Goal: Task Accomplishment & Management: Use online tool/utility

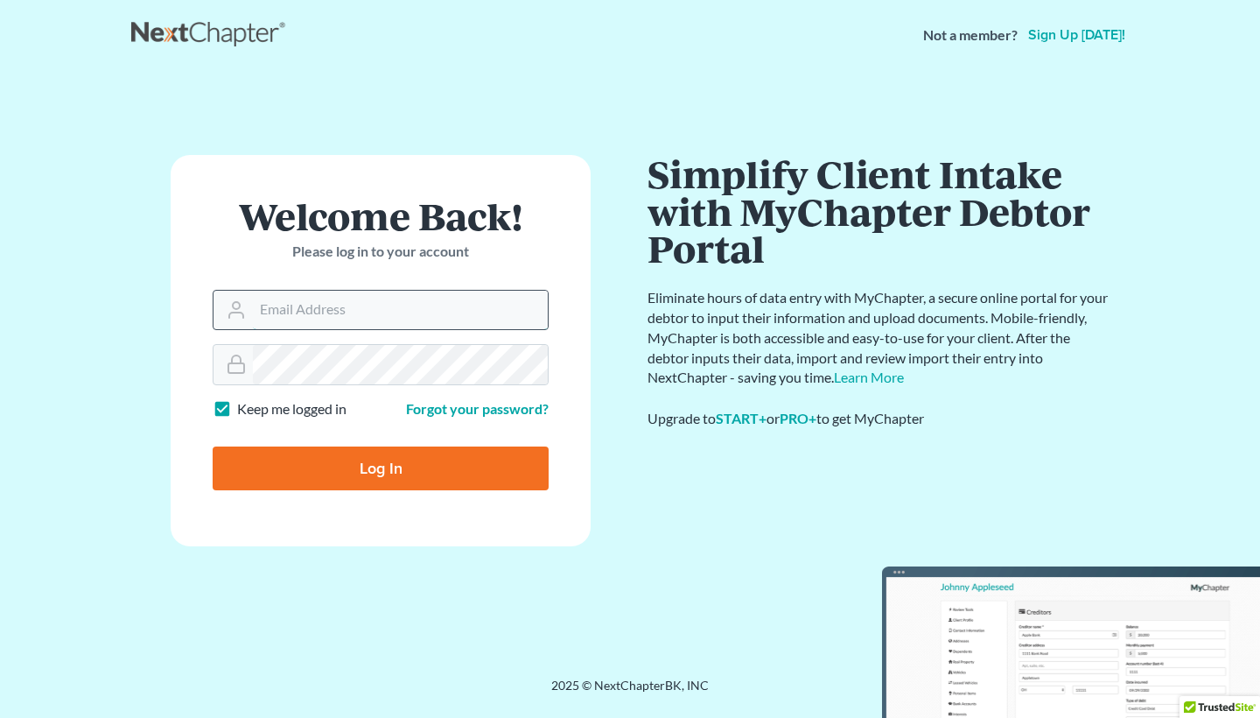
type input "[EMAIL_ADDRESS][DOMAIN_NAME]"
click at [381, 466] on input "Log In" at bounding box center [381, 468] width 336 height 44
type input "Thinking..."
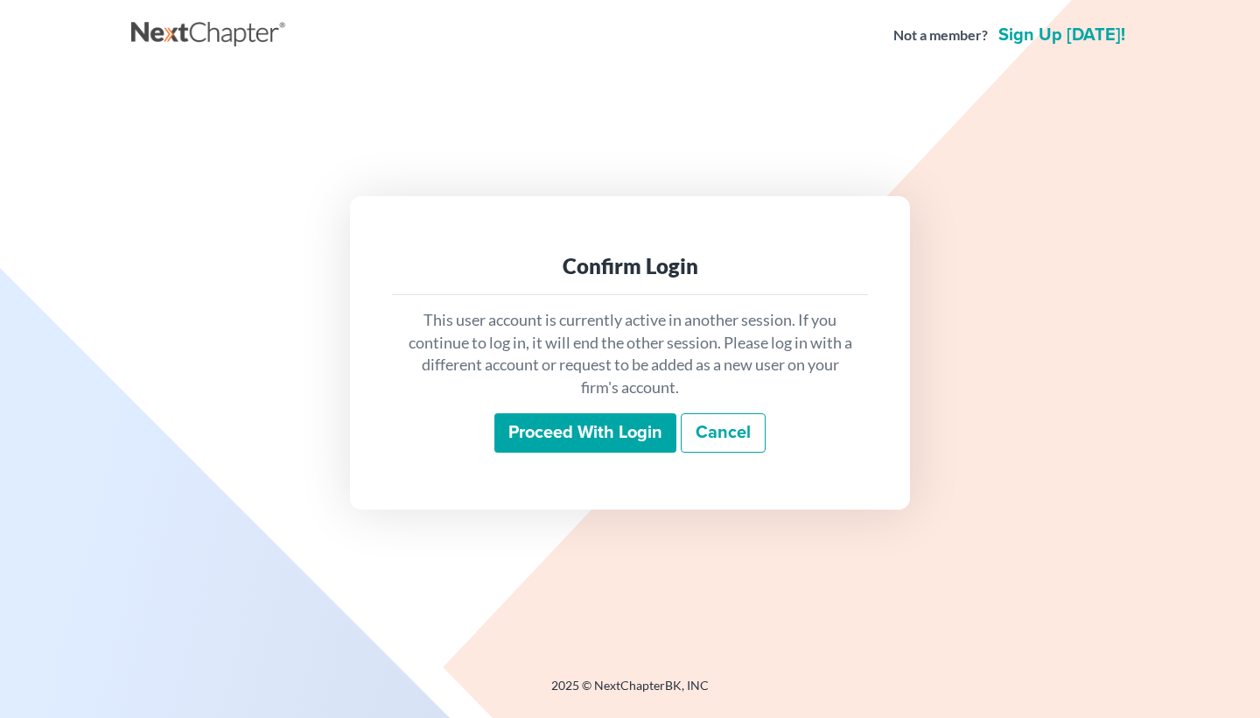
click at [583, 426] on input "Proceed with login" at bounding box center [585, 433] width 182 height 40
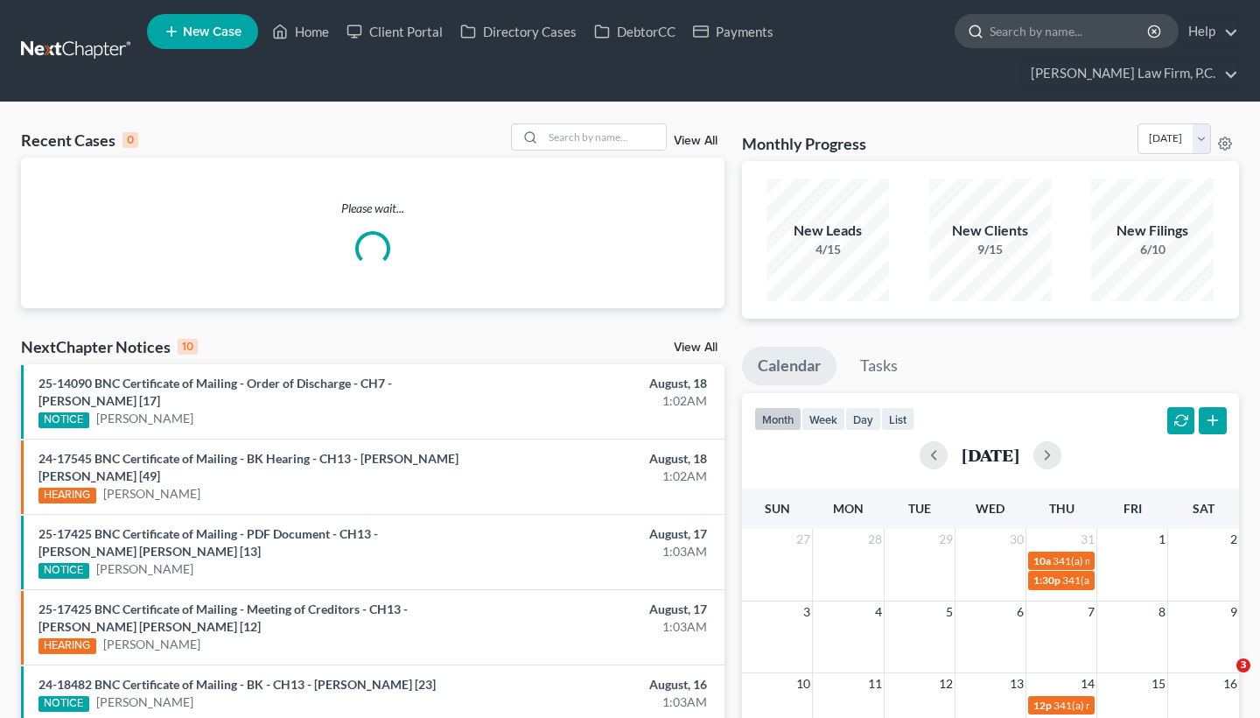
click at [1005, 44] on input "search" at bounding box center [1070, 31] width 160 height 32
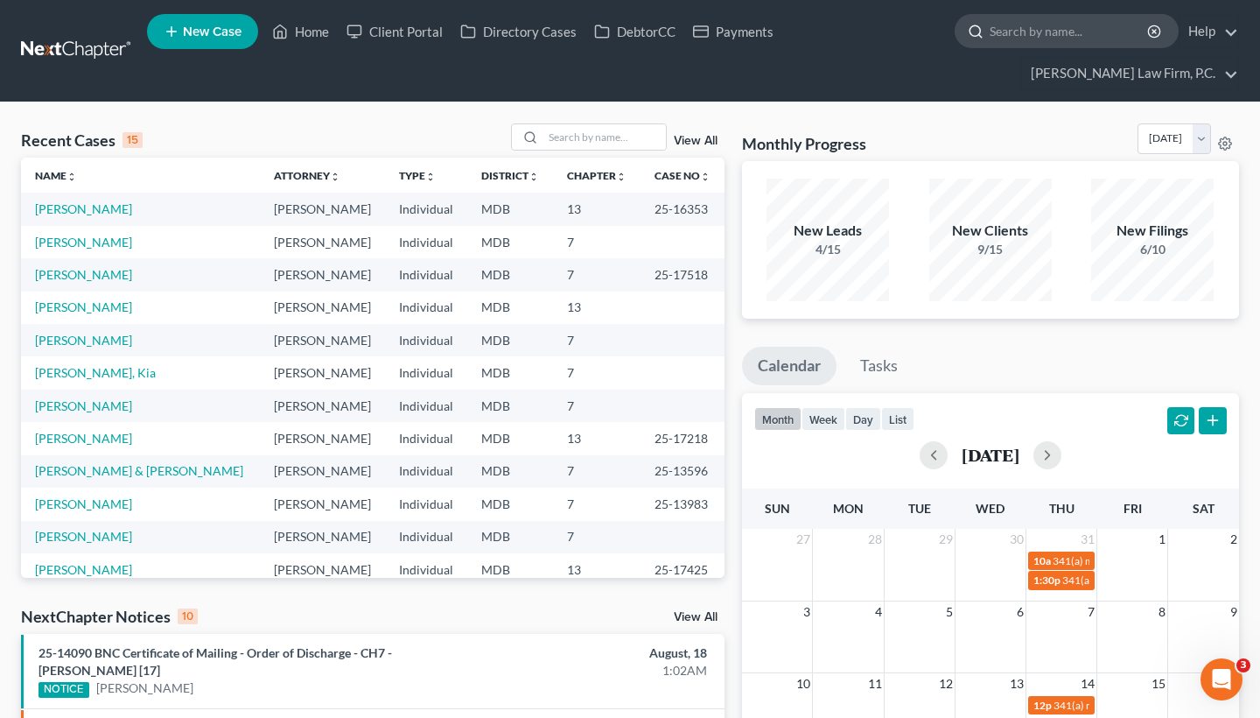
paste input "Basil Kourkounakis"
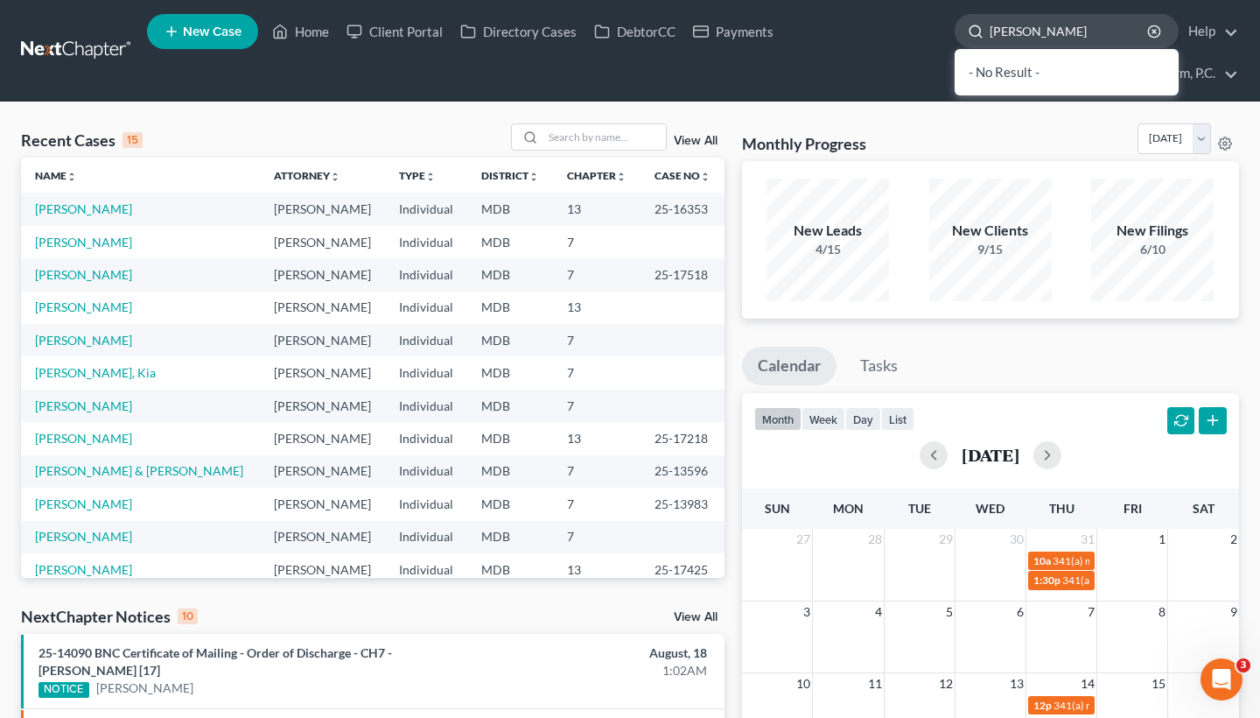
drag, startPoint x: 1019, startPoint y: 37, endPoint x: 955, endPoint y: 34, distance: 63.9
click at [955, 34] on div "Basil Kourkounakis" at bounding box center [1067, 31] width 224 height 34
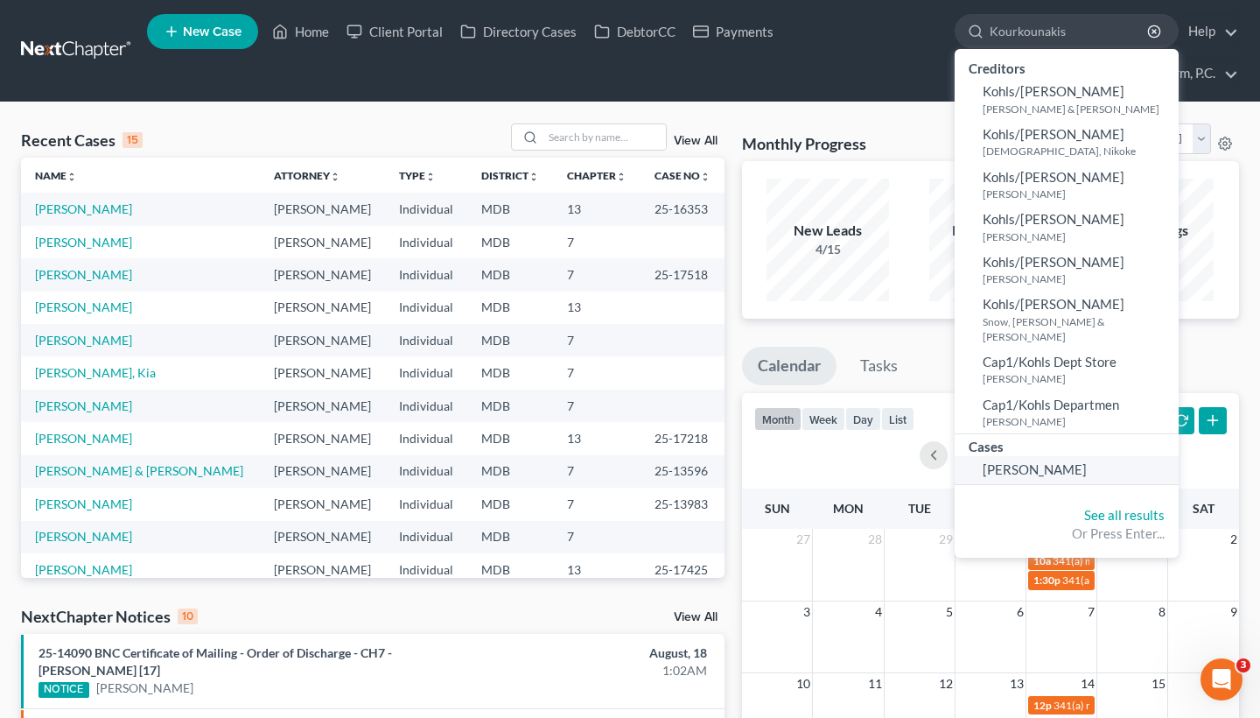
type input "Kourkounakis"
click at [1036, 461] on span "Kourkounakis, Basil" at bounding box center [1035, 469] width 104 height 16
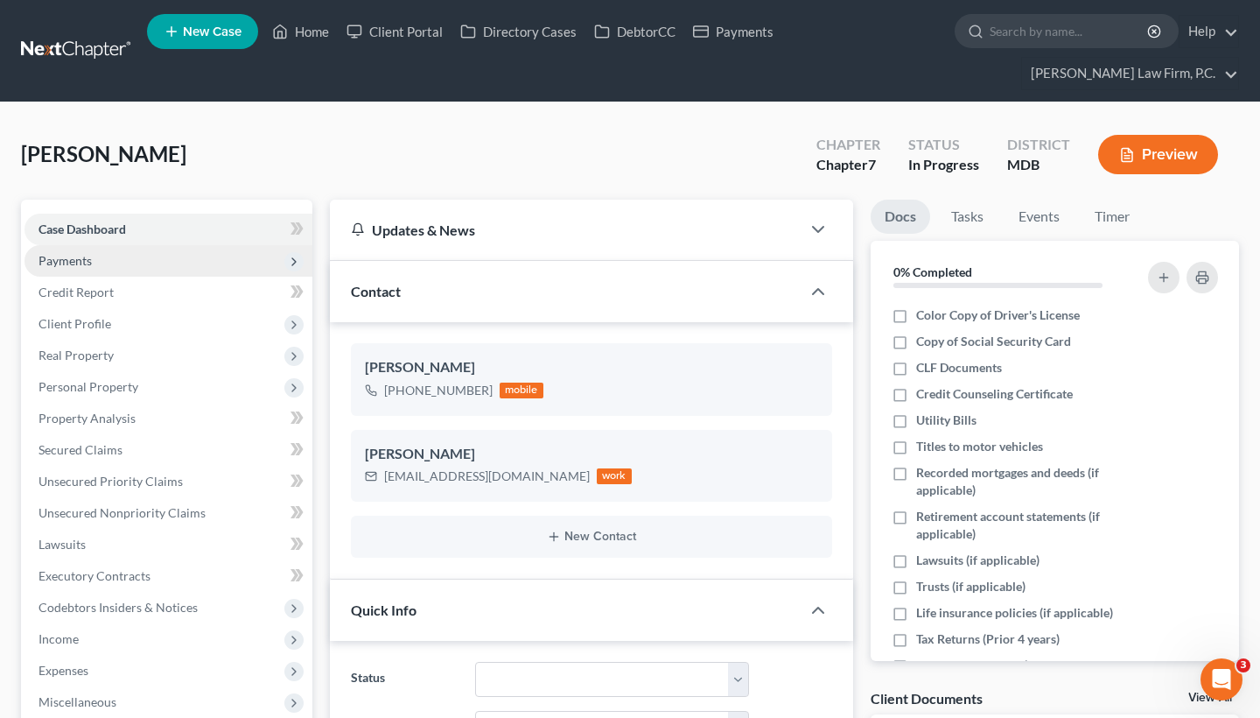
click at [123, 265] on span "Payments" at bounding box center [169, 261] width 288 height 32
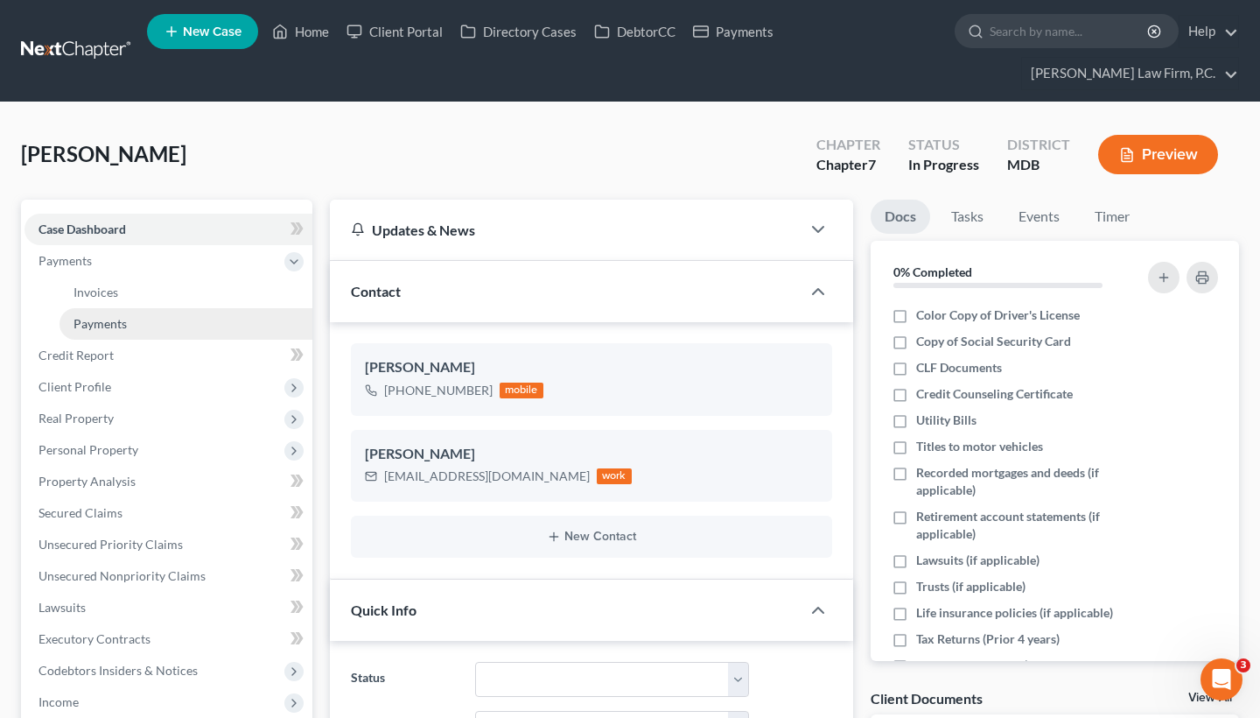
click at [116, 318] on span "Payments" at bounding box center [100, 323] width 53 height 15
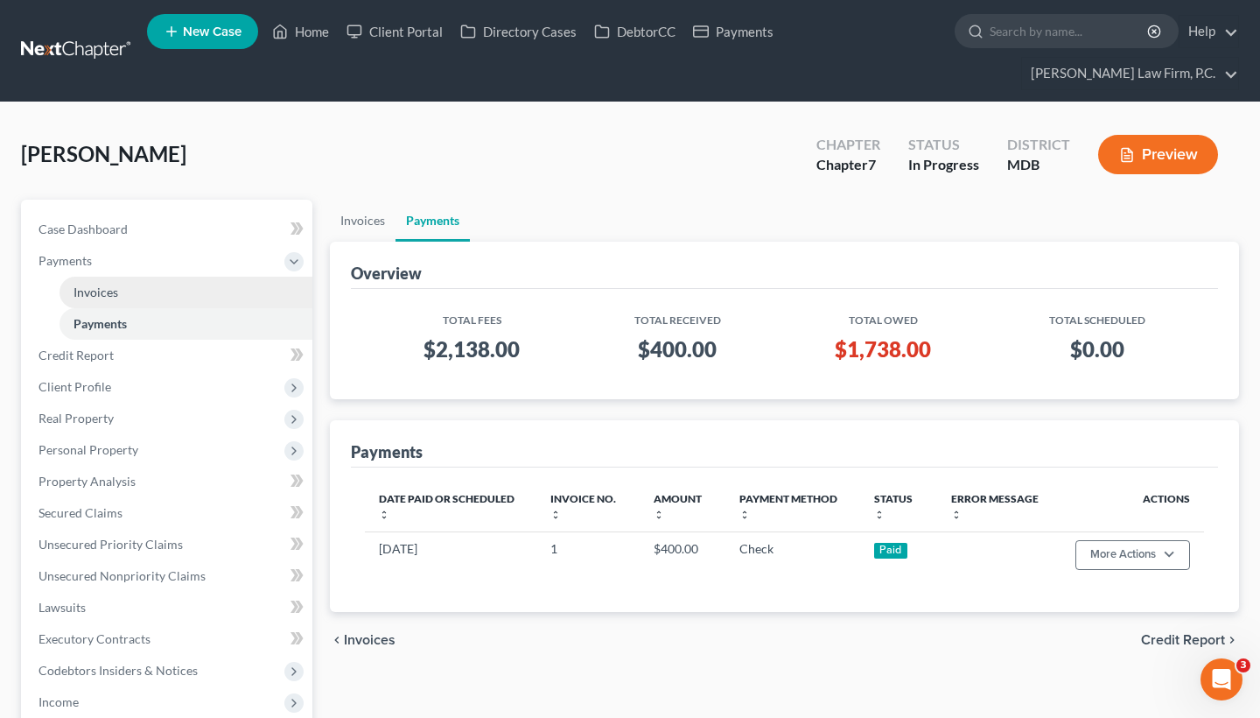
click at [147, 291] on link "Invoices" at bounding box center [186, 293] width 253 height 32
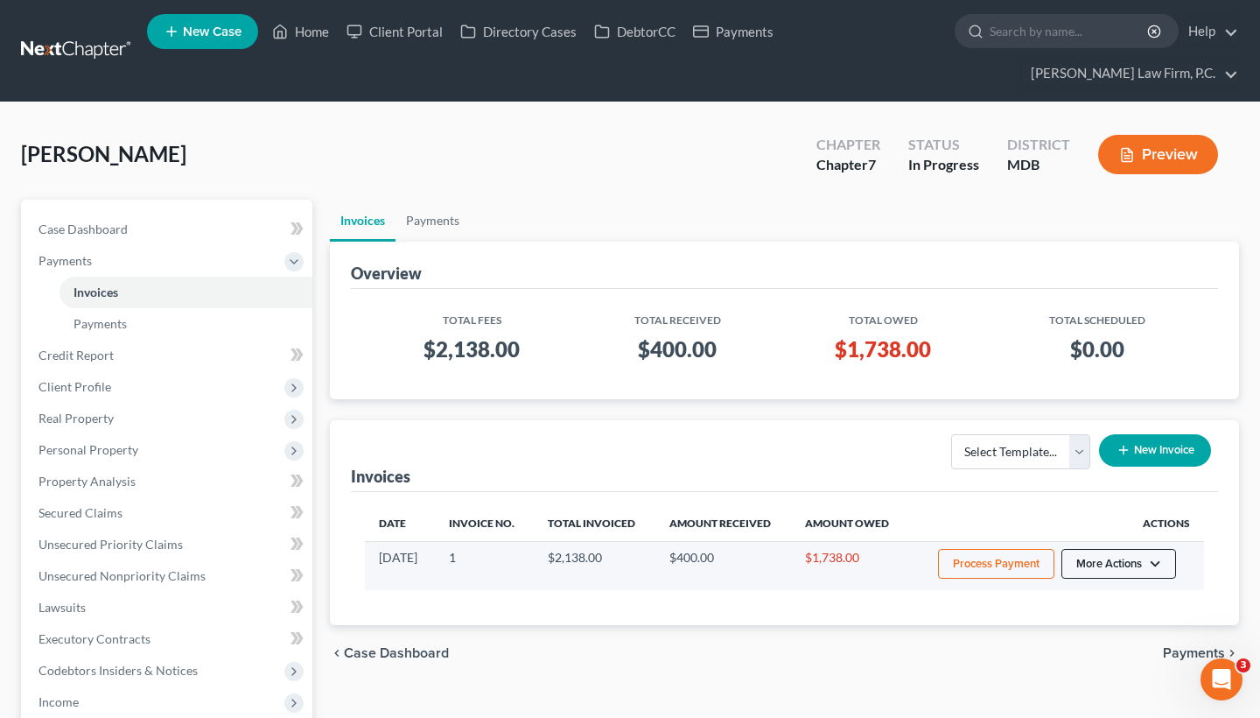
click at [1118, 573] on button "More Actions" at bounding box center [1118, 564] width 115 height 30
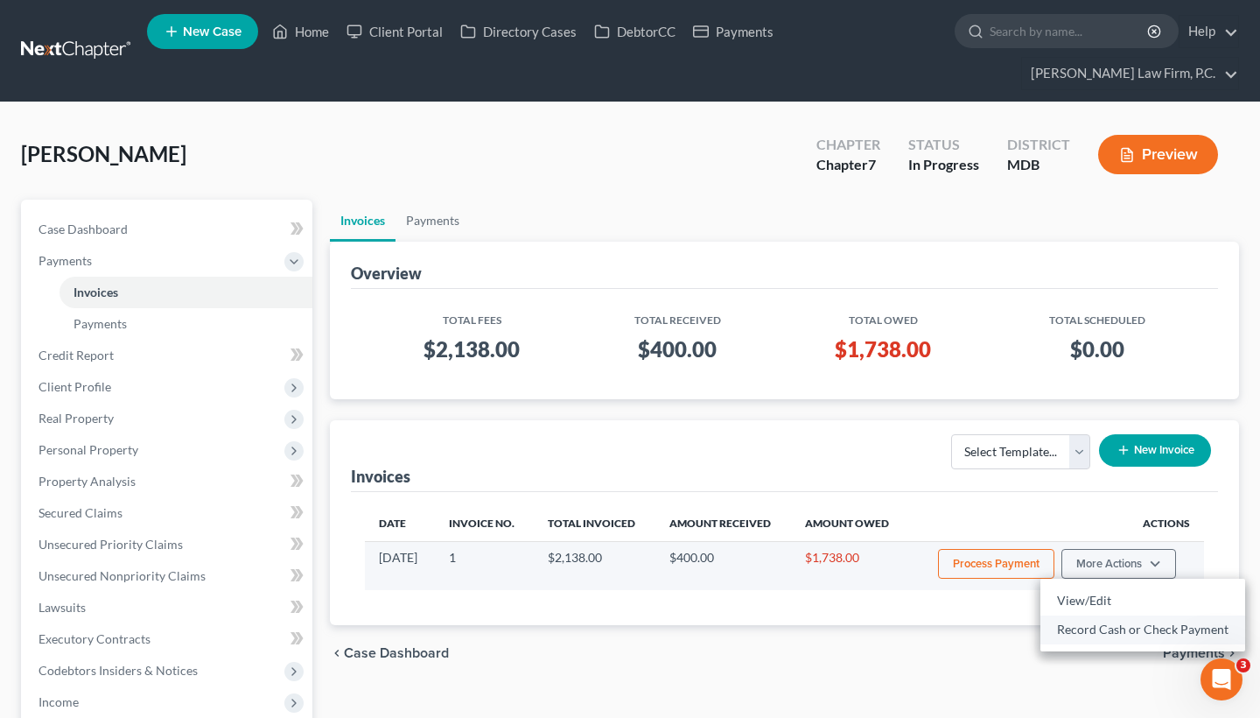
click at [1084, 627] on link "Record Cash or Check Payment" at bounding box center [1142, 629] width 205 height 30
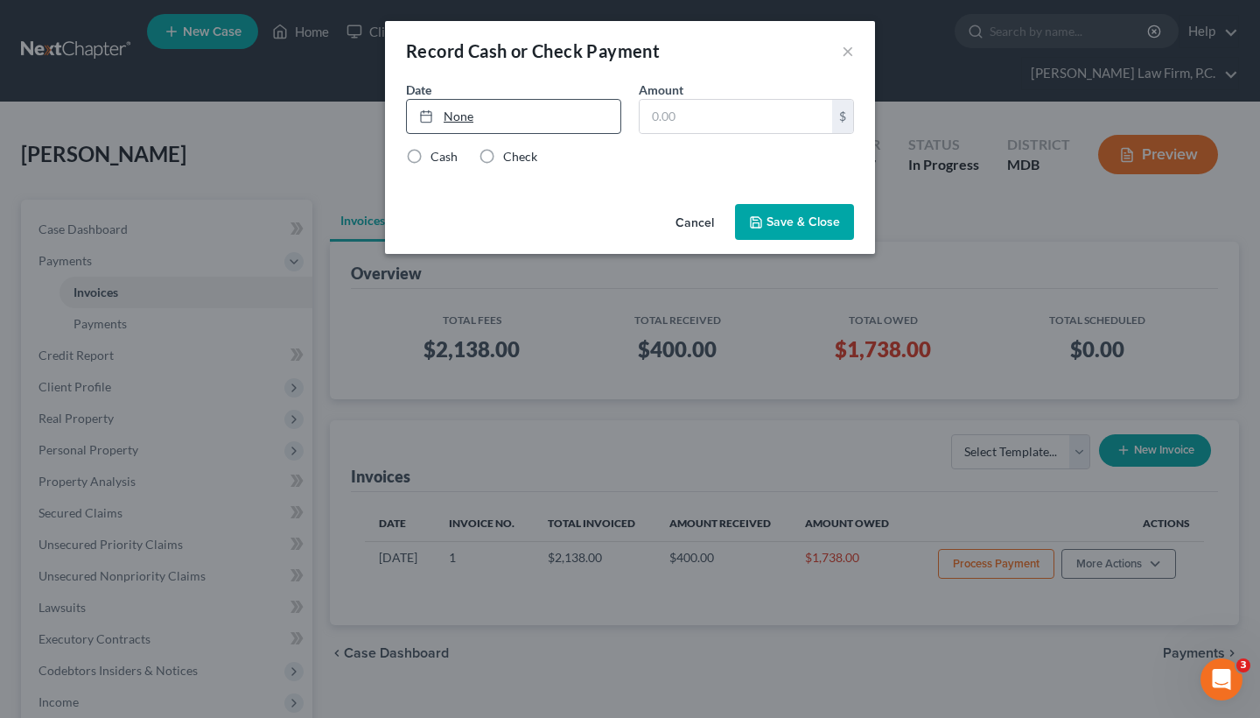
click at [533, 123] on link "None" at bounding box center [514, 116] width 214 height 33
click at [705, 125] on input "text" at bounding box center [736, 116] width 193 height 33
type input "600"
click at [503, 158] on label "Check" at bounding box center [520, 157] width 34 height 18
click at [510, 158] on input "Check" at bounding box center [515, 153] width 11 height 11
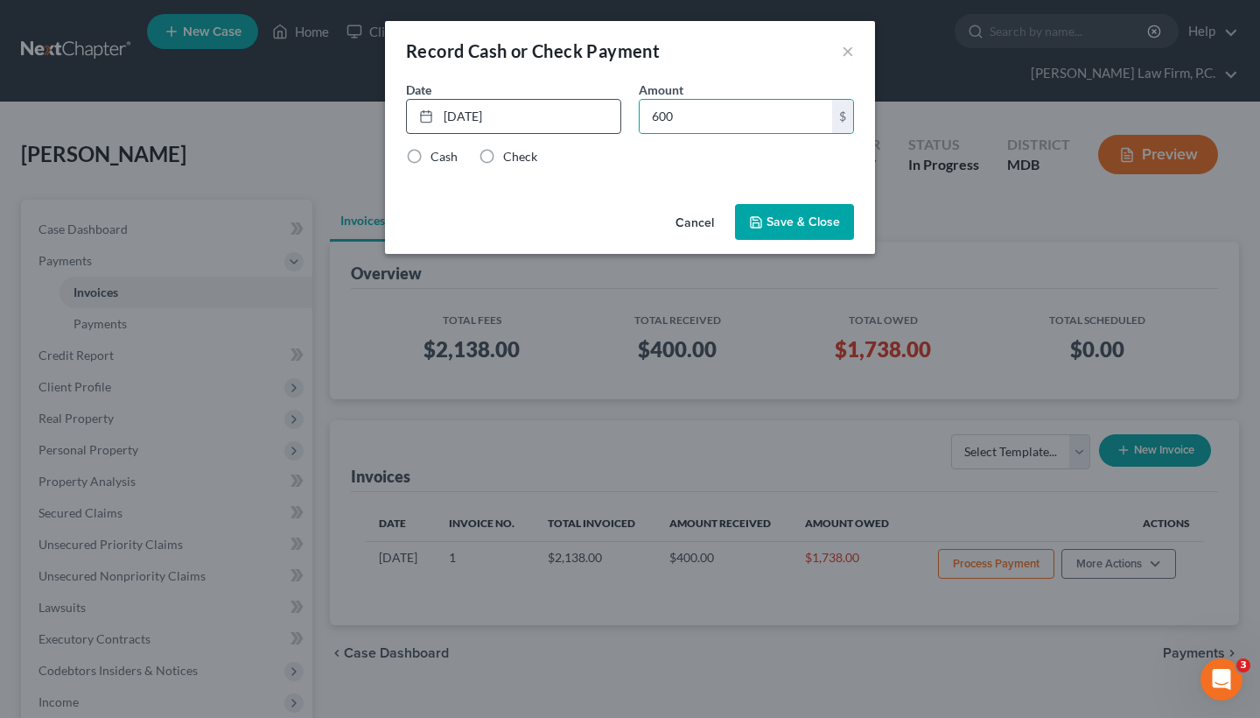
radio input "true"
click at [219, 1] on div "Record Cash or Check Payment × Date 8/15/2025 close Date 8/15/2025 Time 12:00 A…" at bounding box center [630, 359] width 1260 height 718
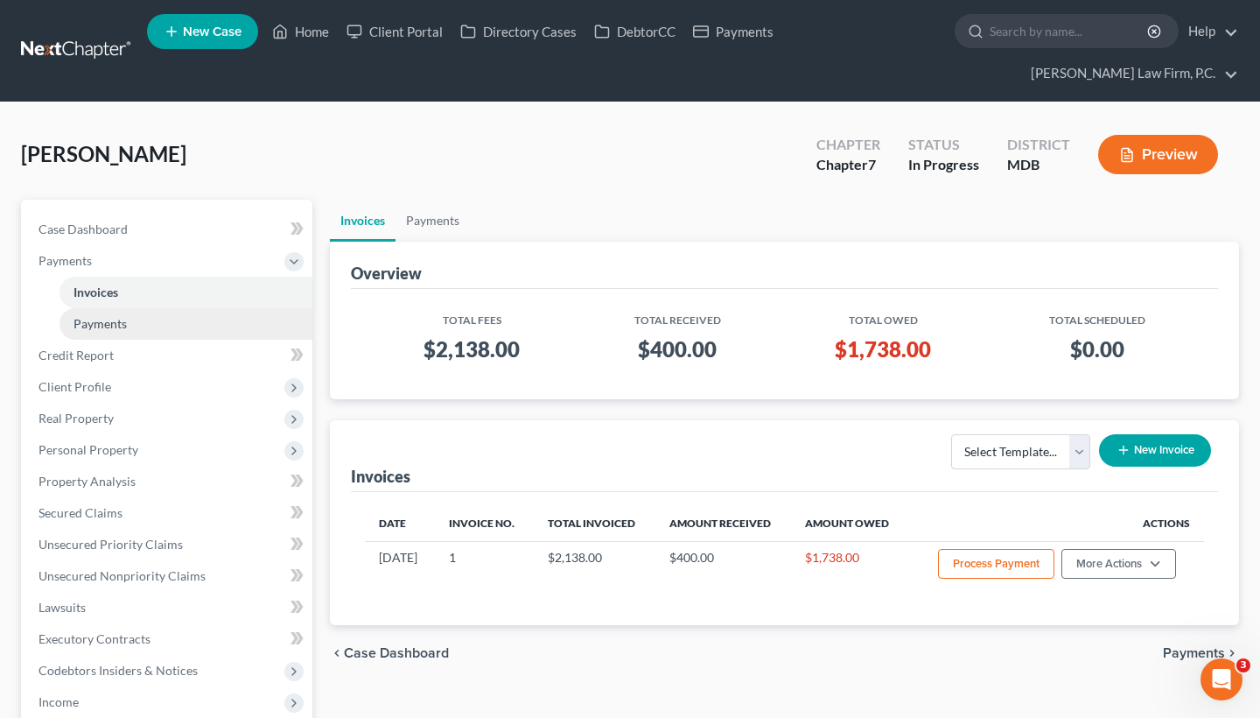
click at [153, 327] on link "Payments" at bounding box center [186, 324] width 253 height 32
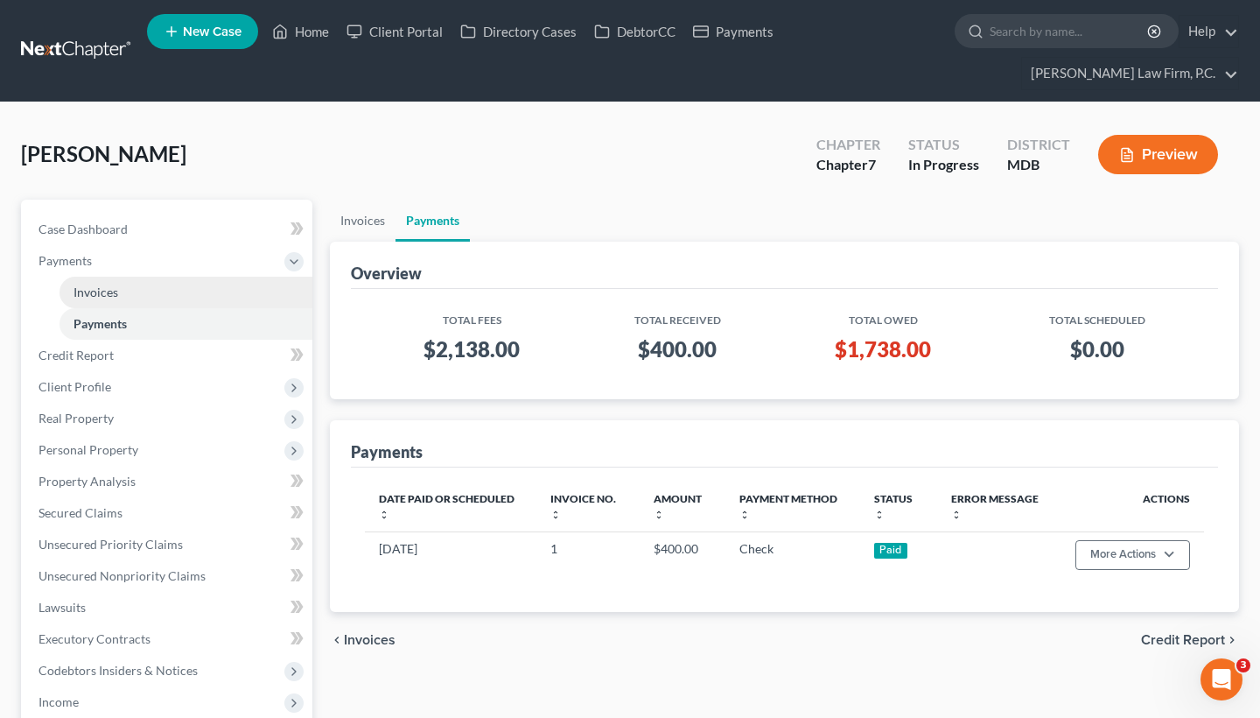
click at [152, 291] on link "Invoices" at bounding box center [186, 293] width 253 height 32
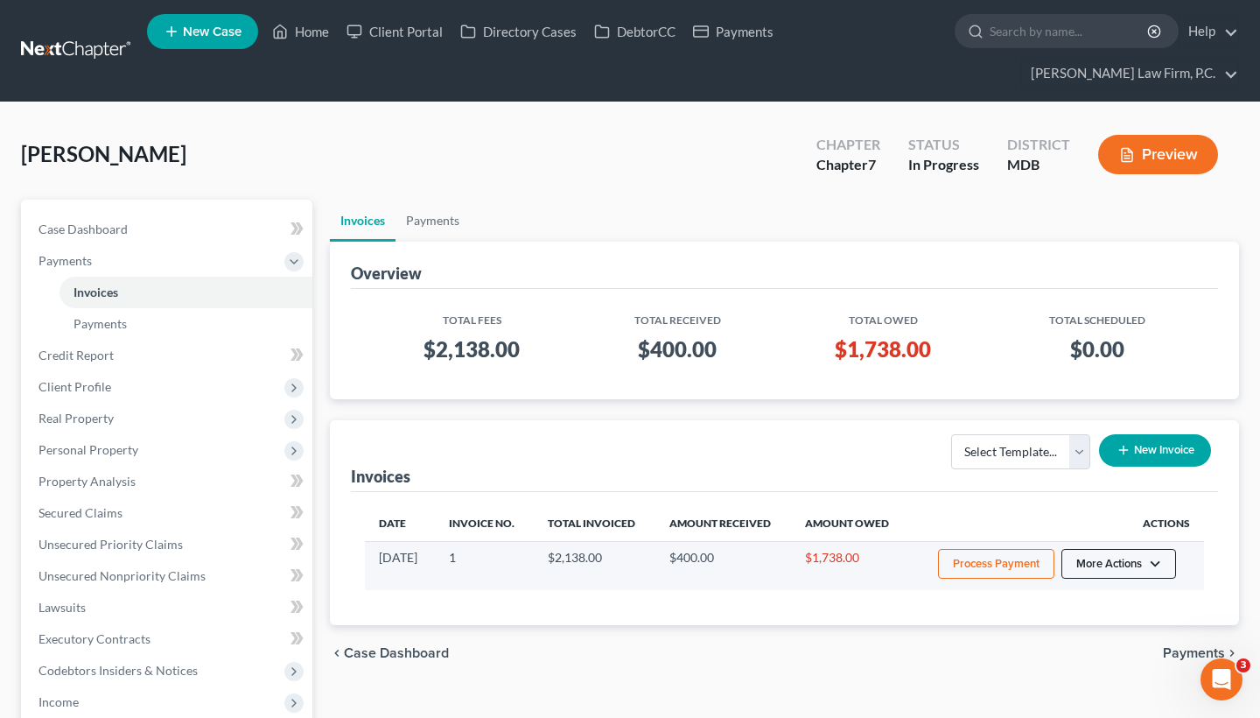
click at [1127, 576] on button "More Actions" at bounding box center [1118, 564] width 115 height 30
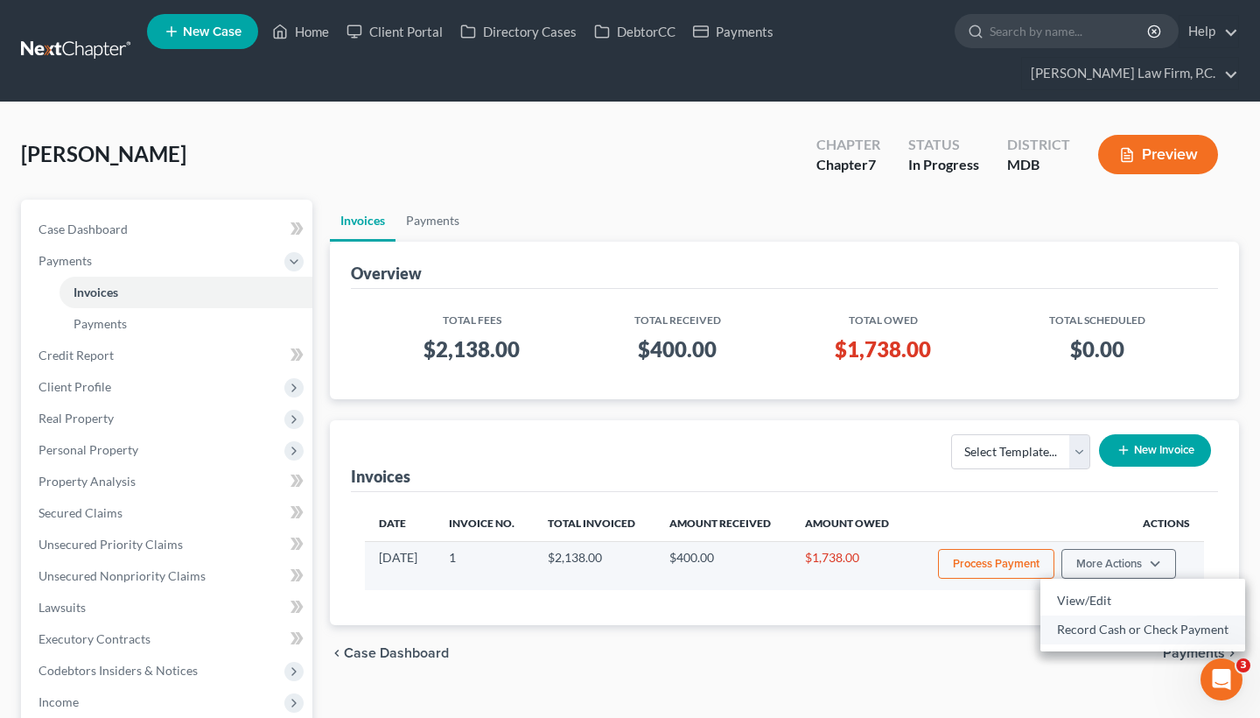
click at [1076, 639] on link "Record Cash or Check Payment" at bounding box center [1142, 629] width 205 height 30
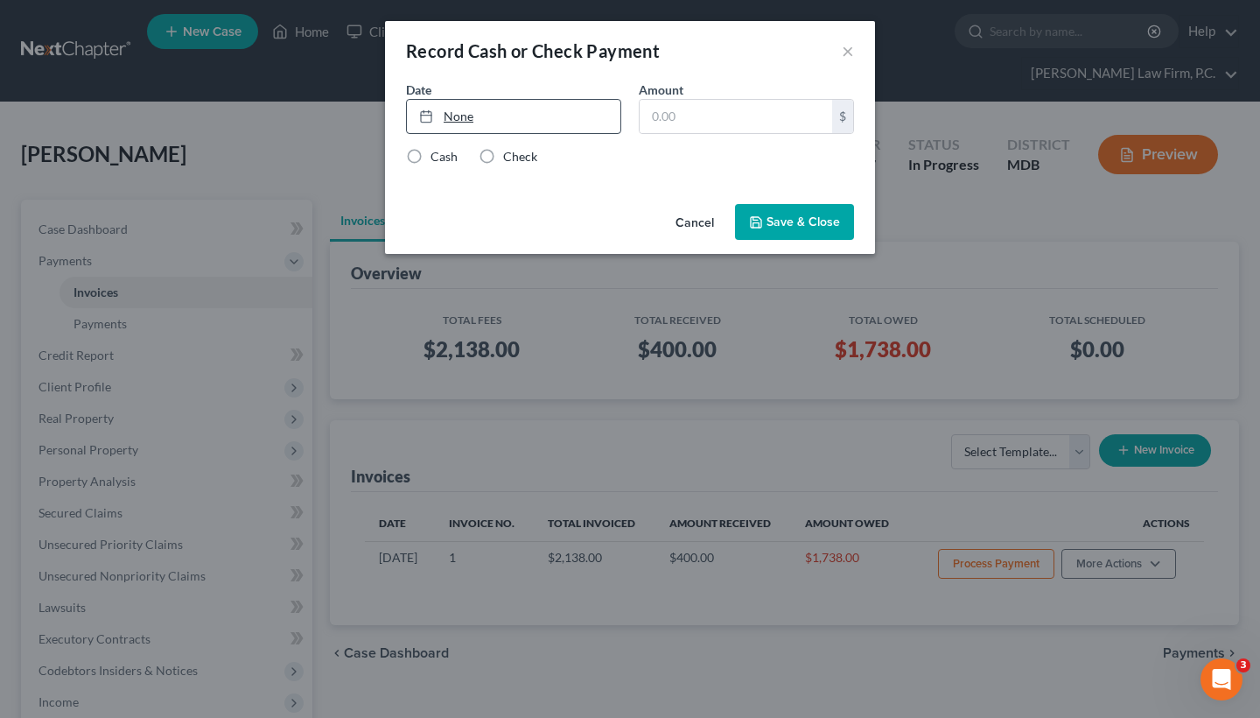
click at [504, 125] on link "None" at bounding box center [514, 116] width 214 height 33
click at [686, 130] on input "text" at bounding box center [736, 116] width 193 height 33
type input "600"
click at [503, 156] on label "Check" at bounding box center [520, 157] width 34 height 18
click at [510, 156] on input "Check" at bounding box center [515, 153] width 11 height 11
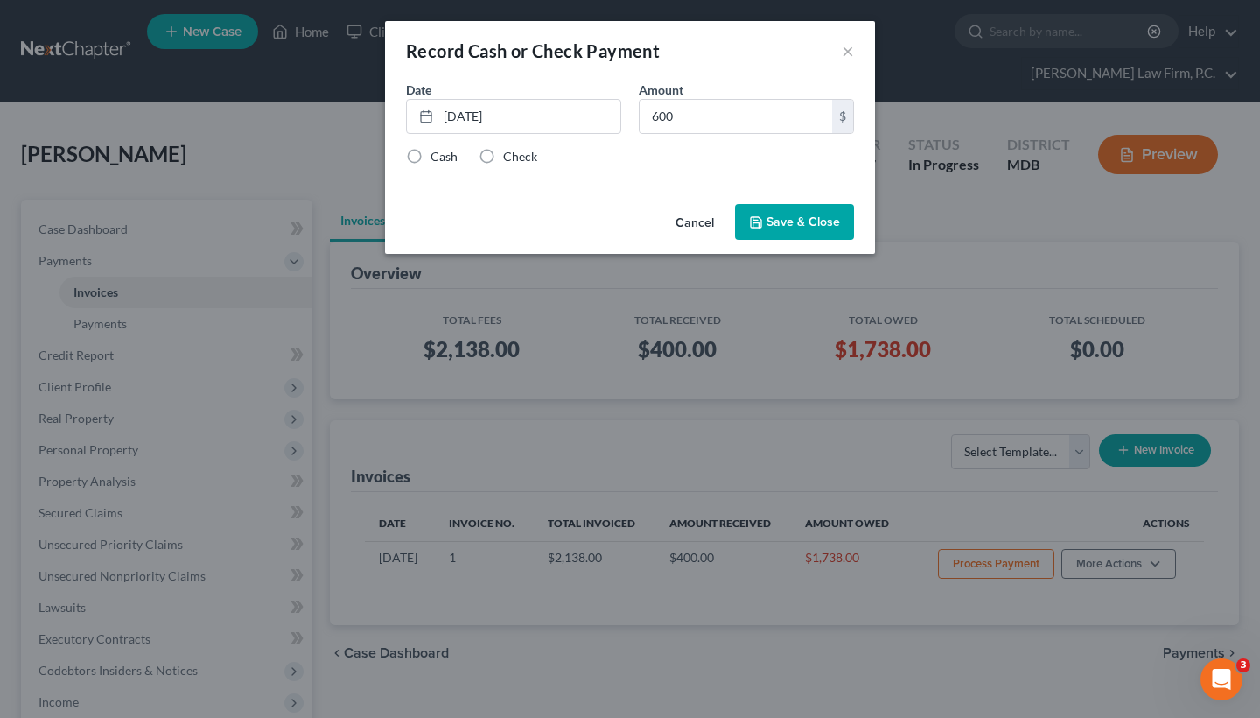
radio input "true"
click at [820, 219] on button "Save & Close" at bounding box center [794, 222] width 119 height 37
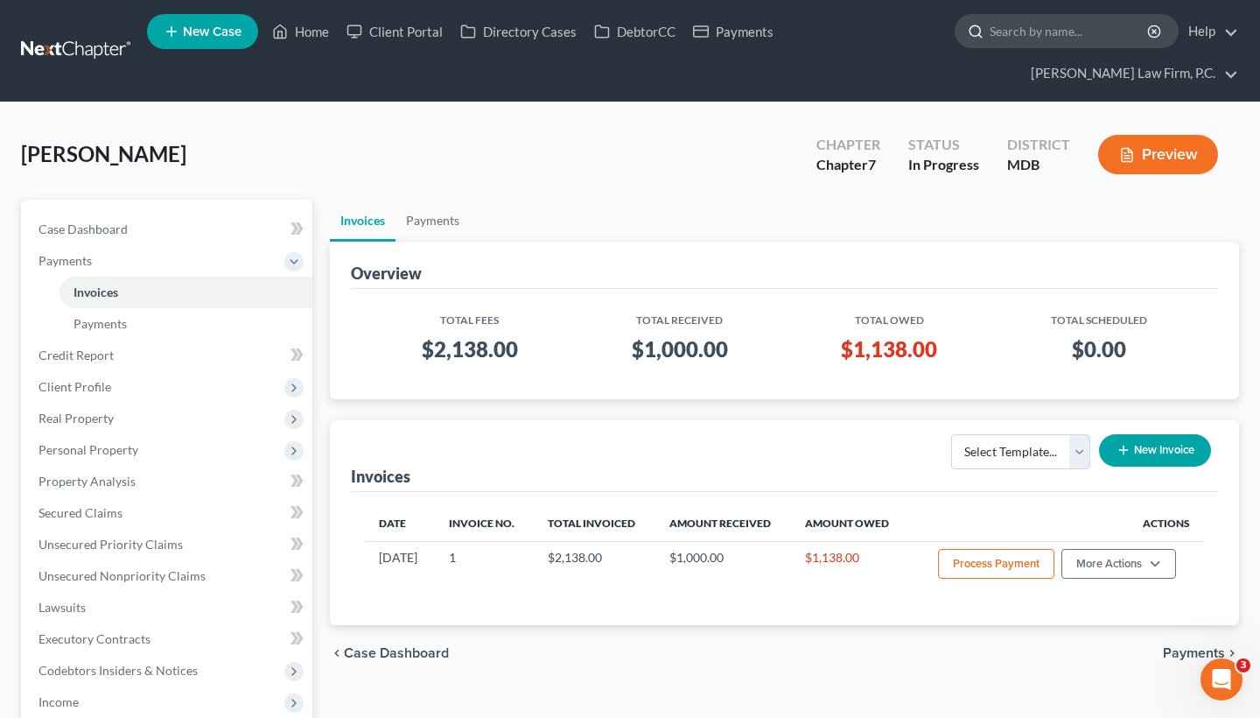
click at [1093, 46] on input "search" at bounding box center [1070, 31] width 160 height 32
paste input "Hammond, Ty"
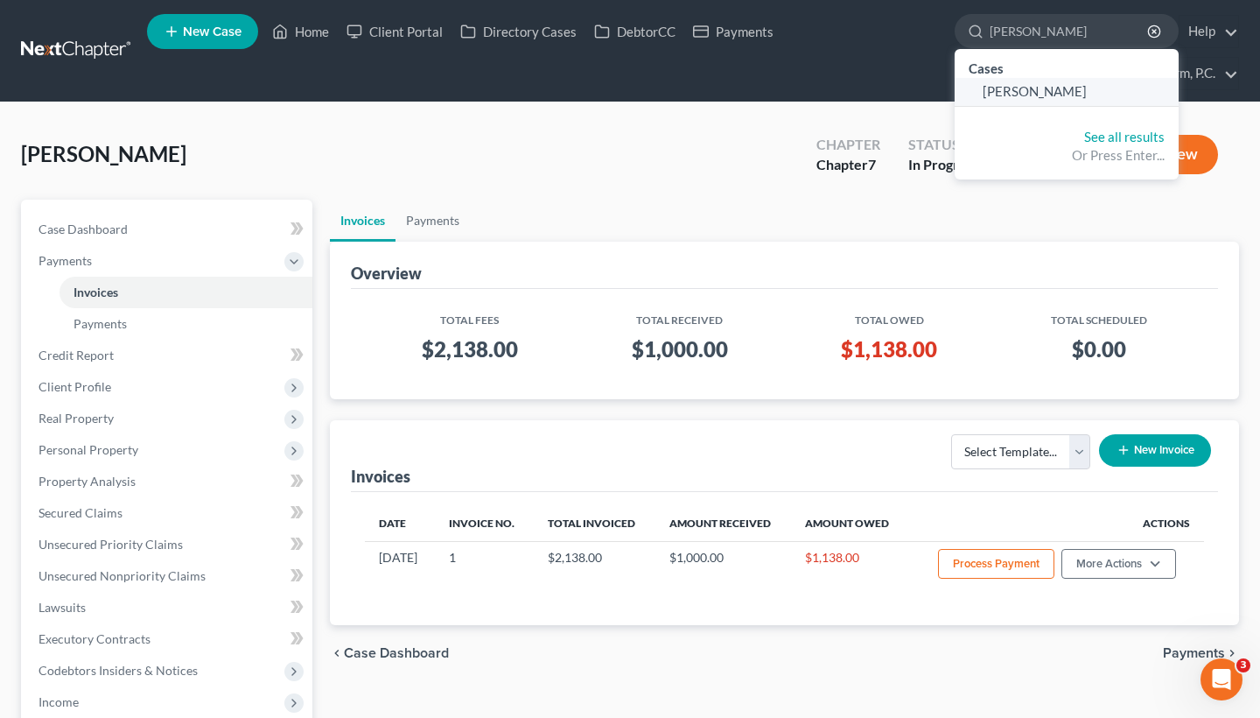
type input "Hammond, Ty"
click at [1046, 88] on span "Hammond, Ty" at bounding box center [1035, 91] width 104 height 16
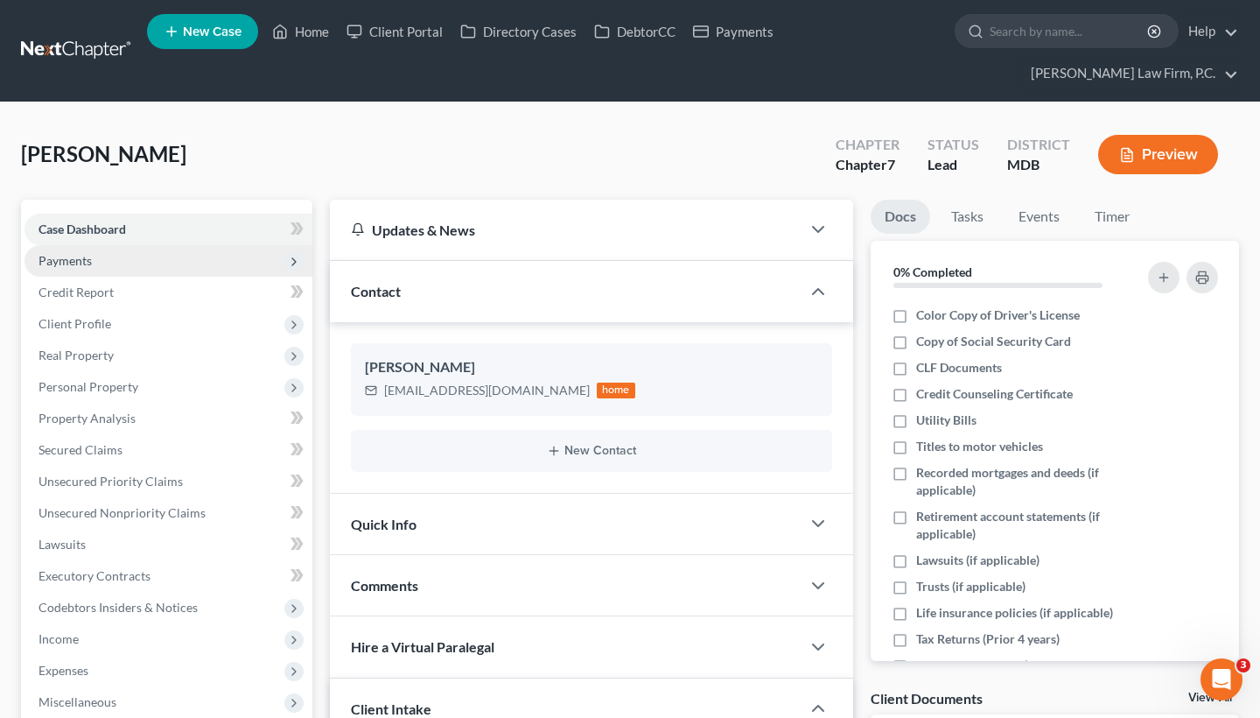
click at [123, 255] on span "Payments" at bounding box center [169, 261] width 288 height 32
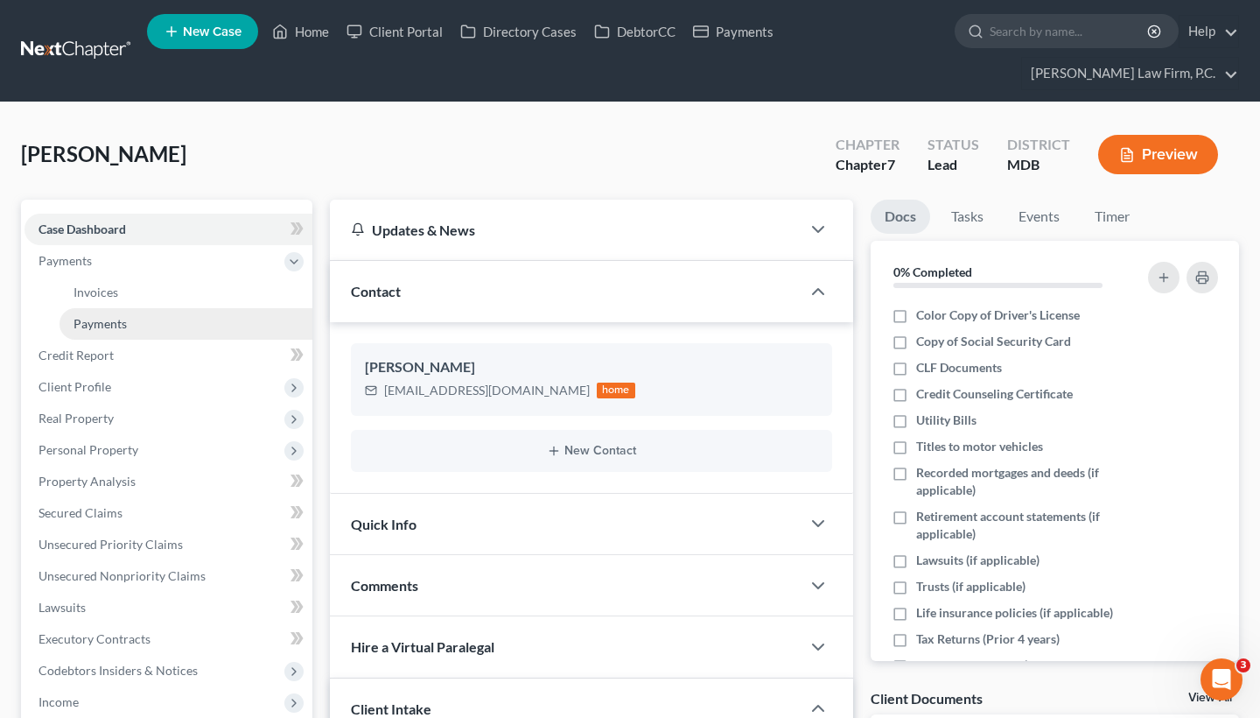
click at [137, 318] on link "Payments" at bounding box center [186, 324] width 253 height 32
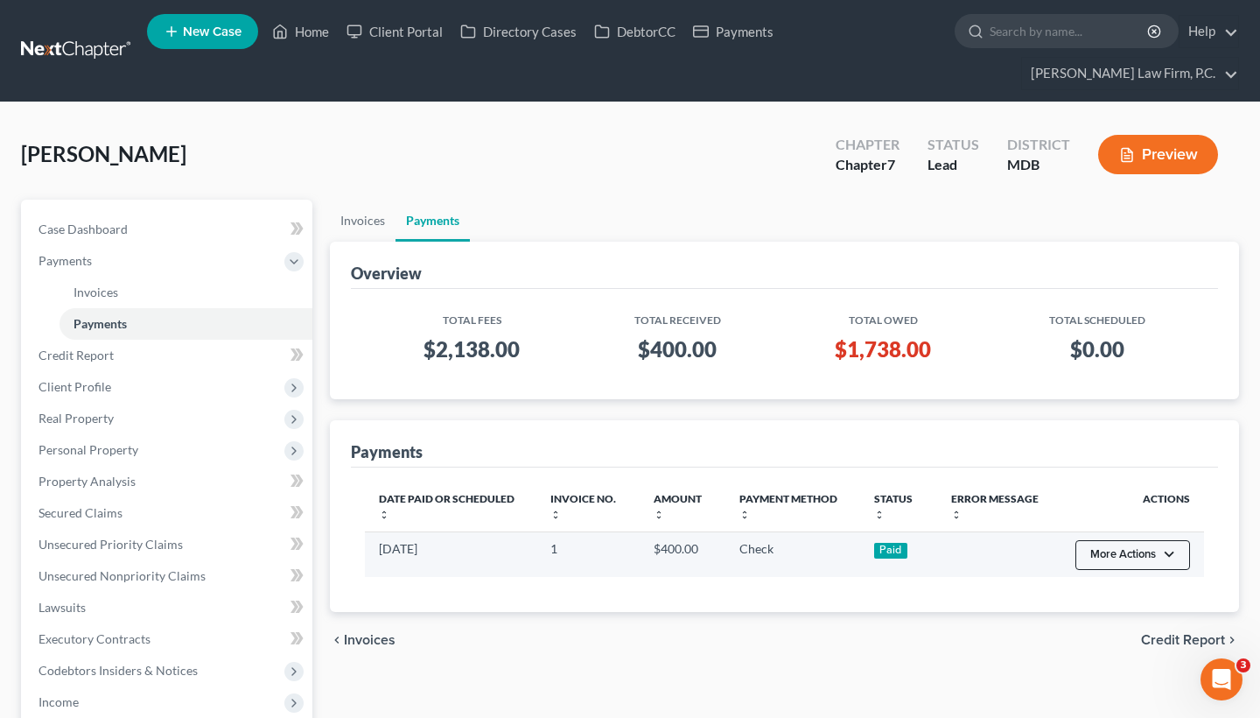
click at [1116, 555] on button "More Actions" at bounding box center [1132, 555] width 115 height 30
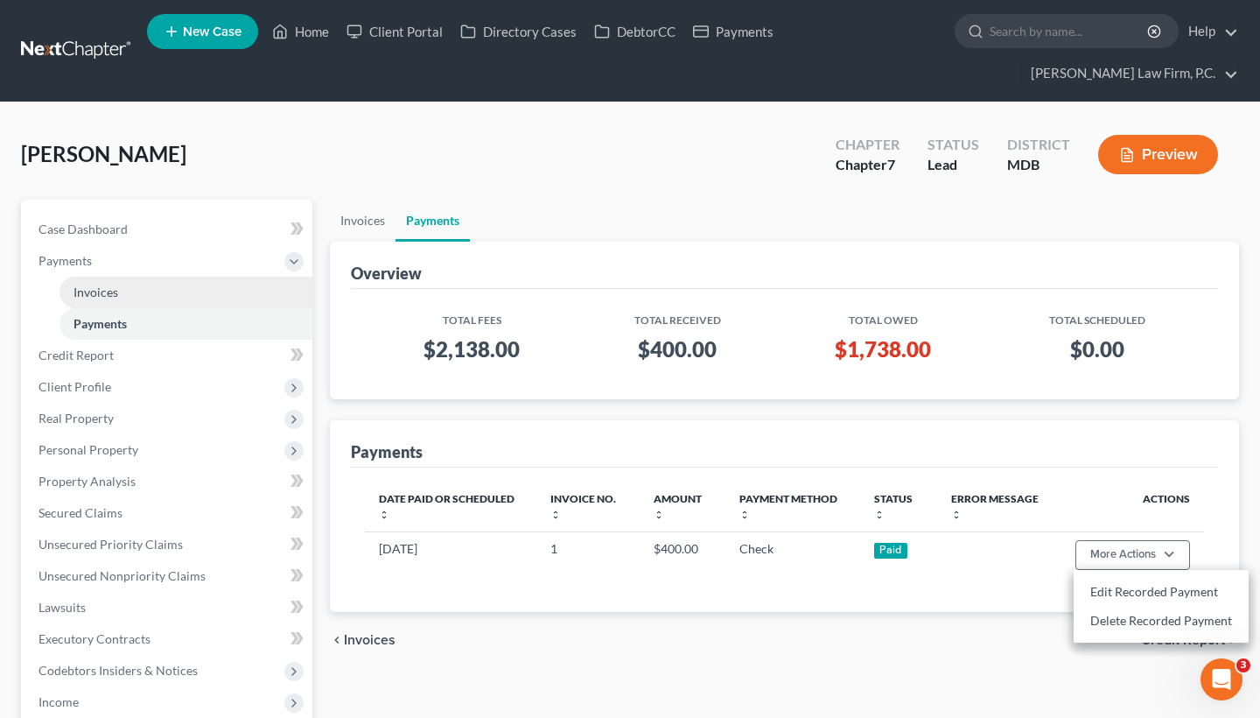
click at [249, 292] on link "Invoices" at bounding box center [186, 293] width 253 height 32
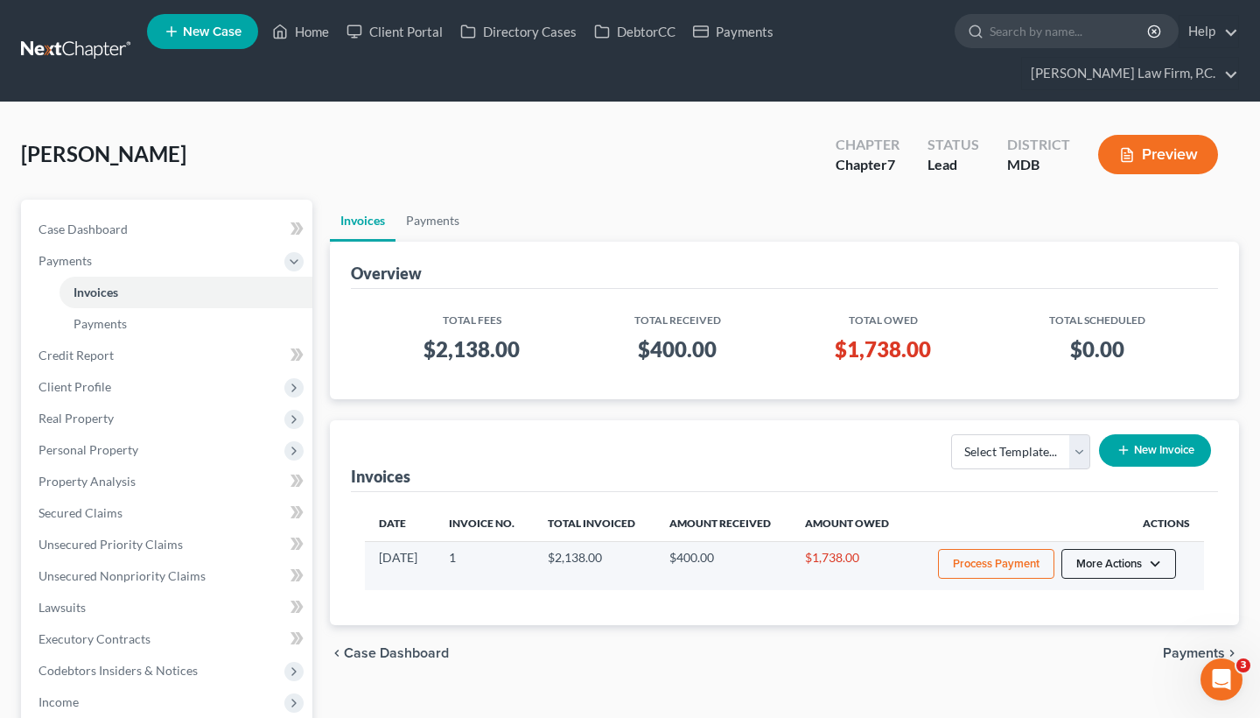
click at [1146, 568] on button "More Actions" at bounding box center [1118, 564] width 115 height 30
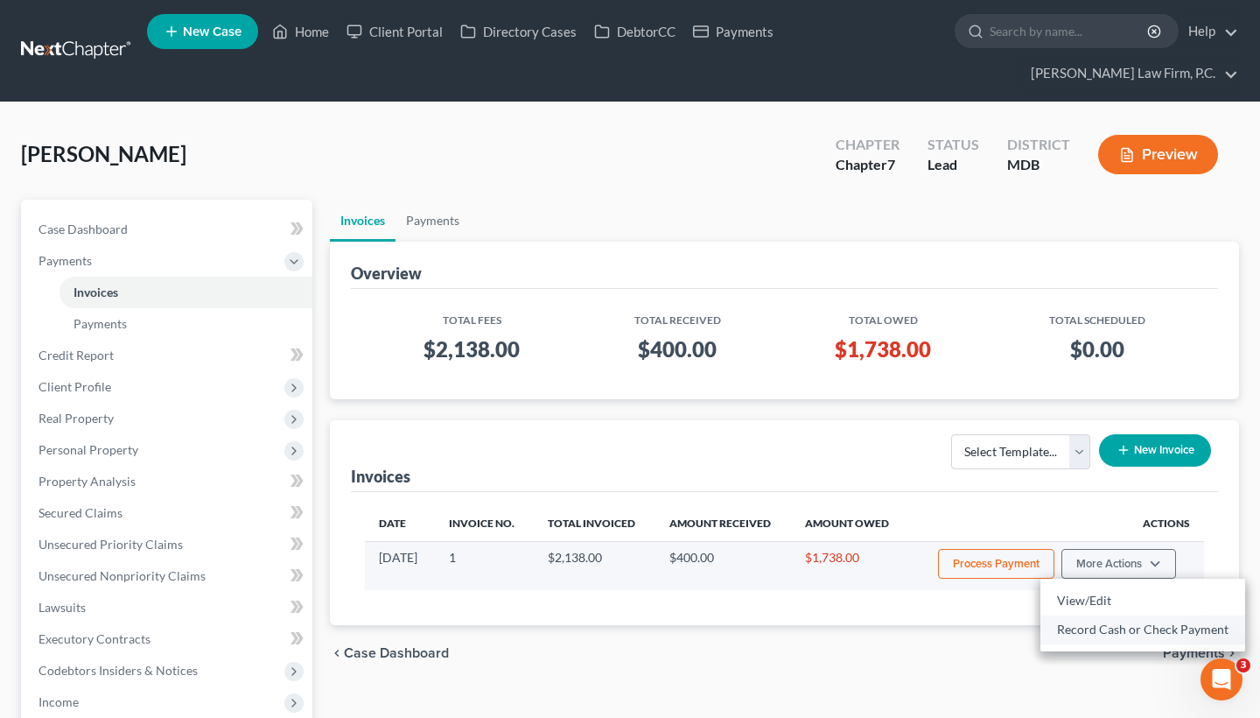
click at [1100, 626] on link "Record Cash or Check Payment" at bounding box center [1142, 629] width 205 height 30
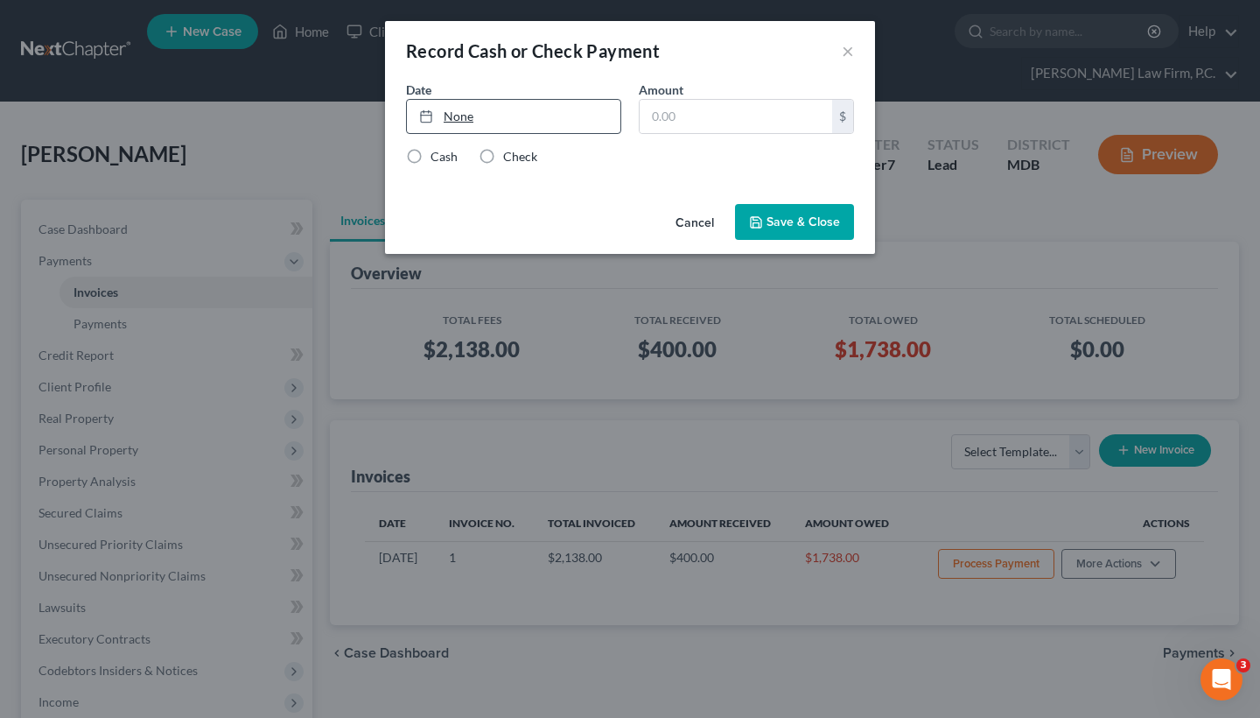
click at [465, 118] on link "None" at bounding box center [514, 116] width 214 height 33
click at [671, 113] on input "text" at bounding box center [736, 116] width 193 height 33
type input "1,200"
click at [503, 155] on label "Check" at bounding box center [520, 157] width 34 height 18
click at [510, 155] on input "Check" at bounding box center [515, 153] width 11 height 11
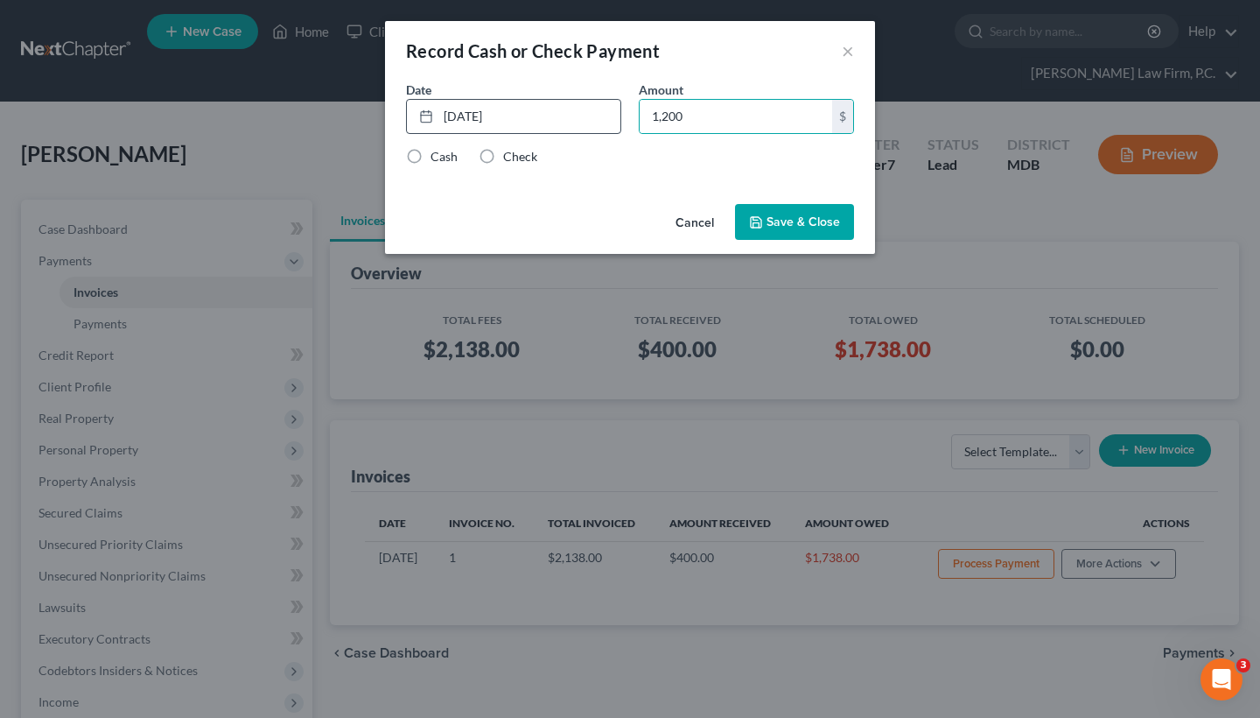
radio input "true"
click at [808, 221] on button "Save & Close" at bounding box center [794, 222] width 119 height 37
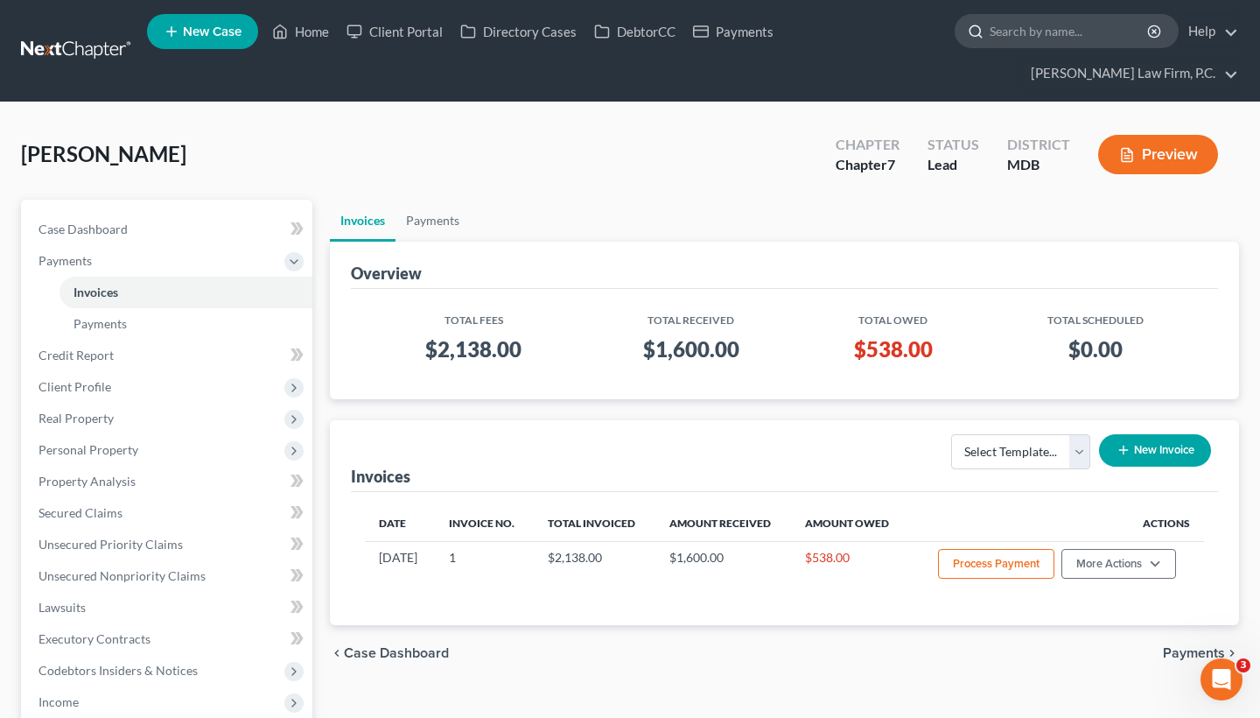
click at [1034, 46] on input "search" at bounding box center [1070, 31] width 160 height 32
paste input "Rollins, Kimberly"
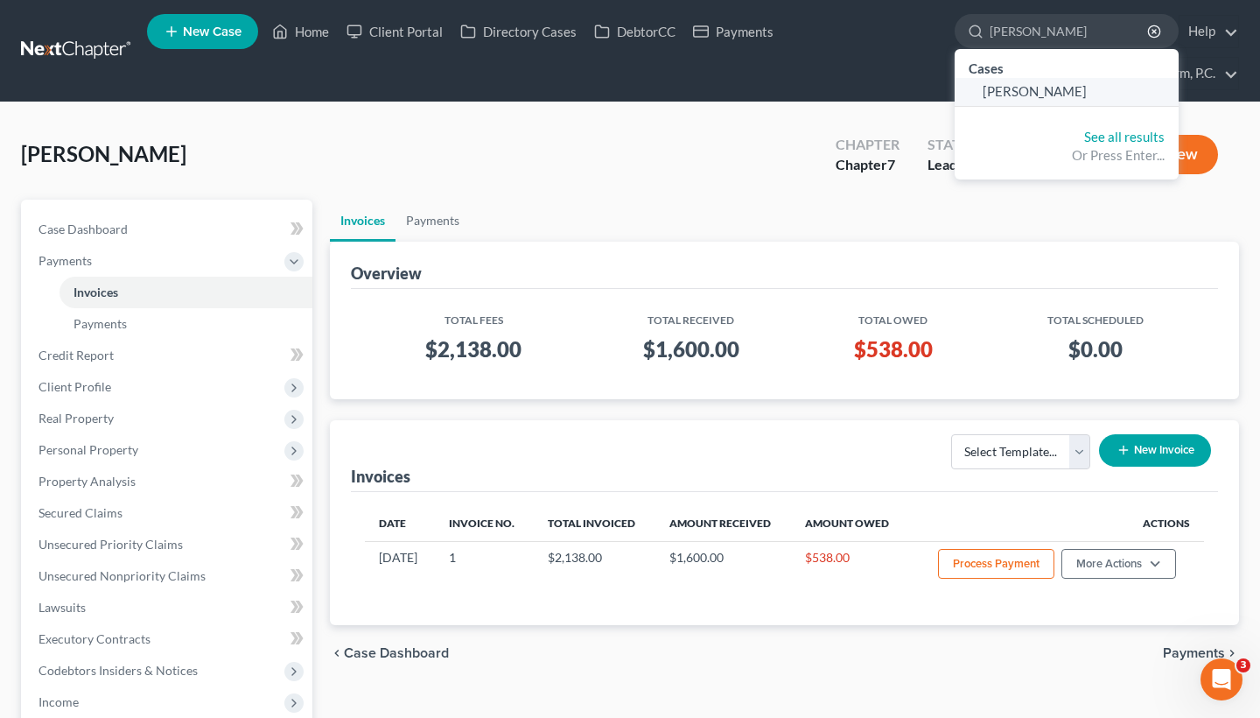
type input "Rollins, Kimberly"
click at [1040, 95] on span "Rollins, Kimberly" at bounding box center [1035, 91] width 104 height 16
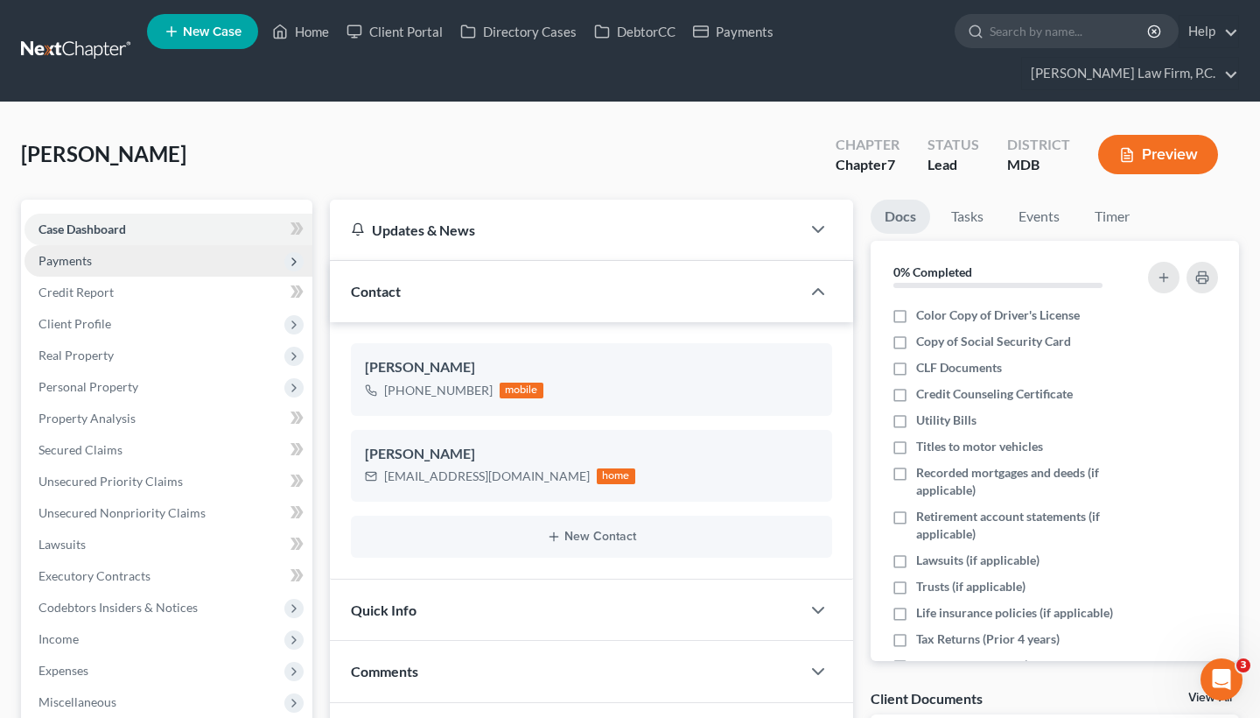
click at [117, 265] on span "Payments" at bounding box center [169, 261] width 288 height 32
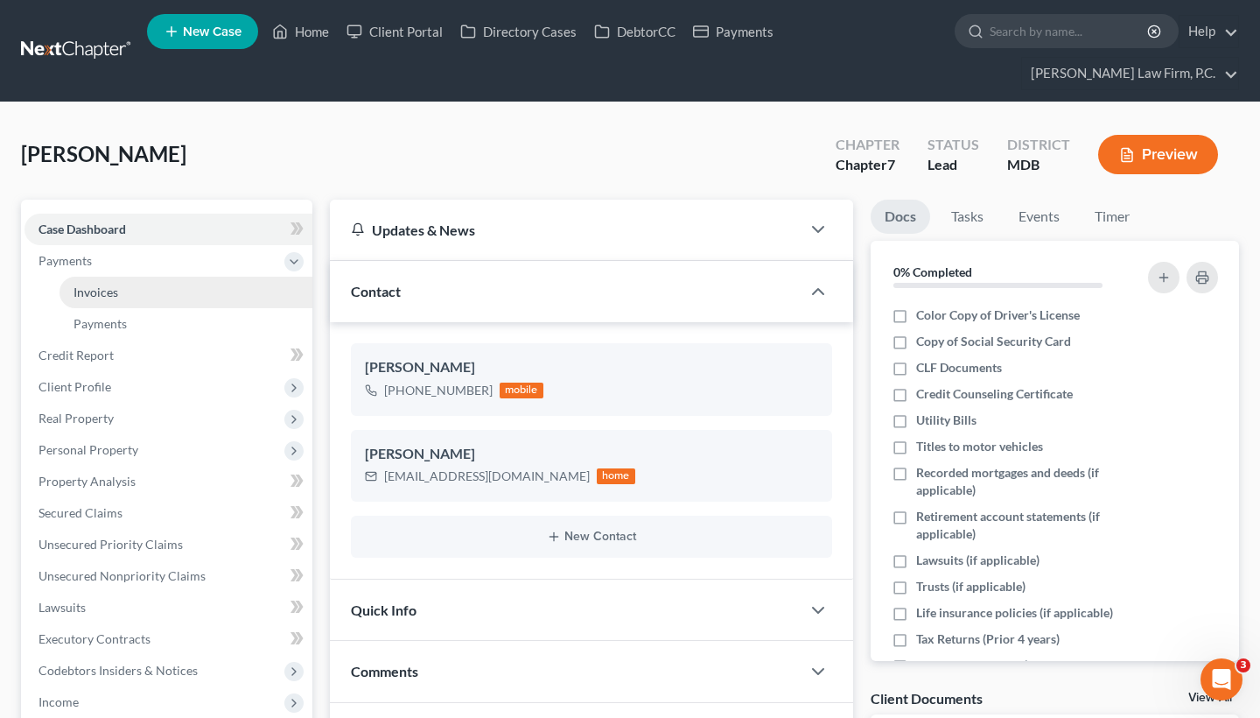
click at [254, 288] on link "Invoices" at bounding box center [186, 293] width 253 height 32
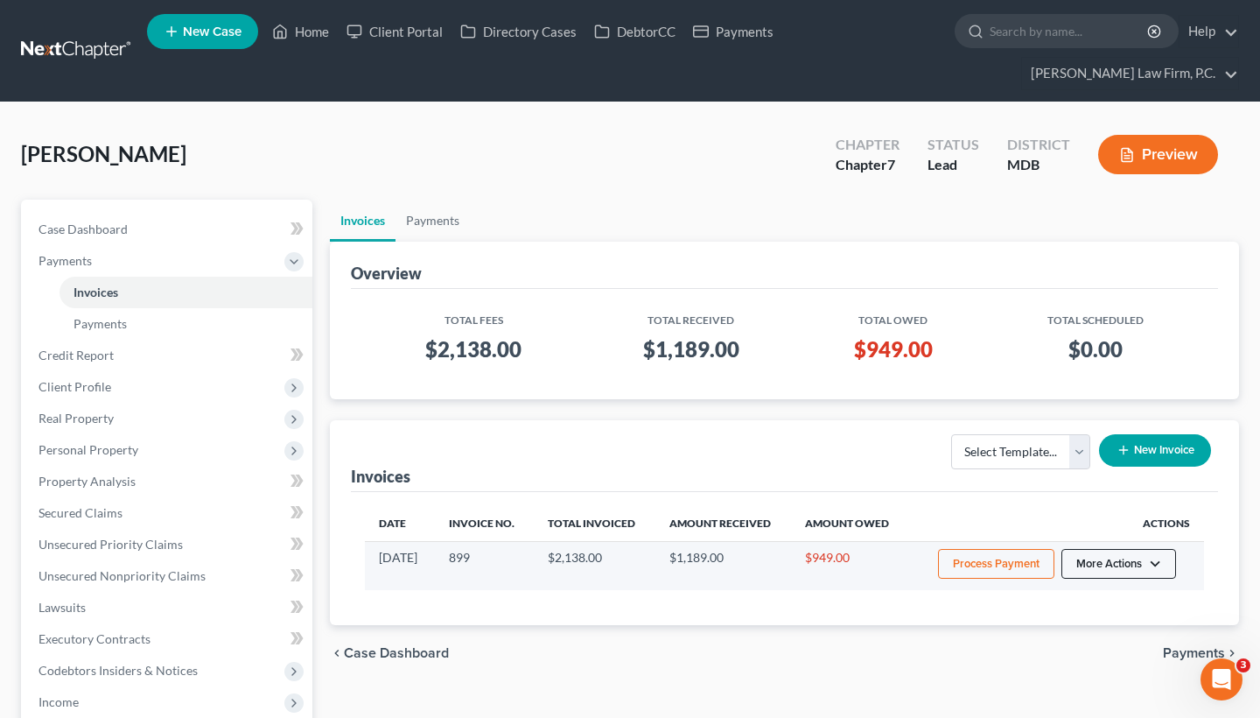
click at [1130, 564] on button "More Actions" at bounding box center [1118, 564] width 115 height 30
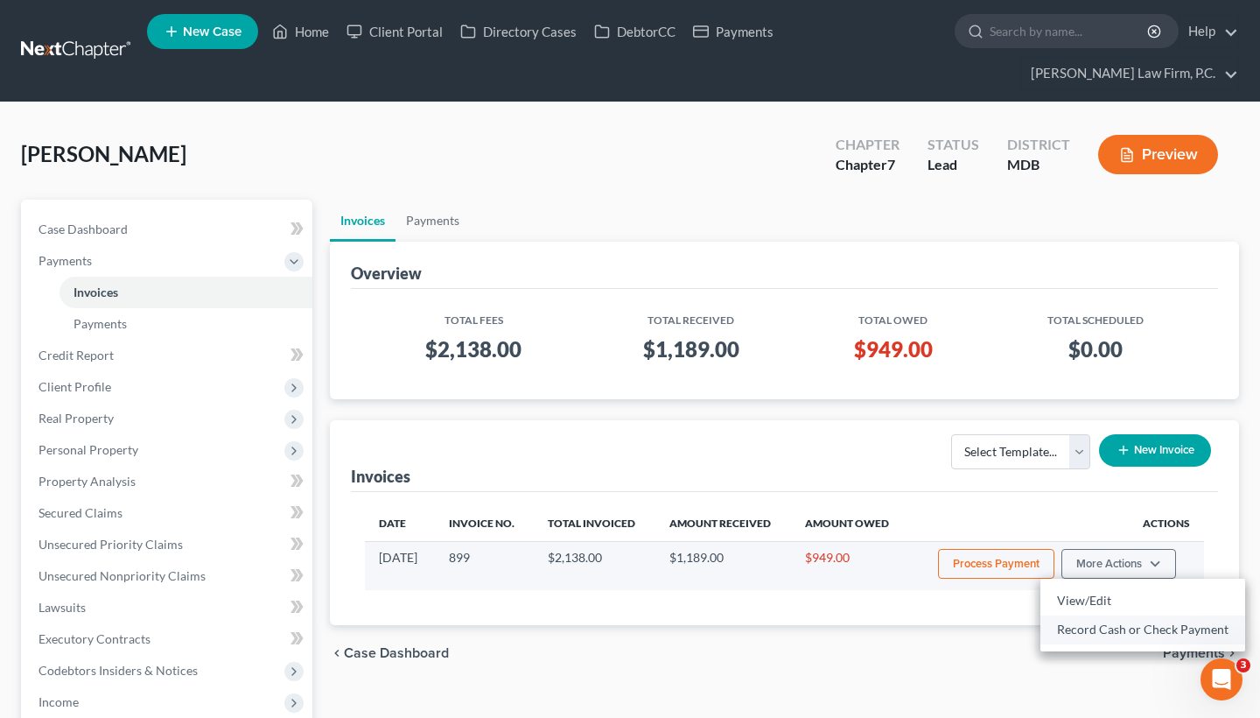
click at [1086, 639] on link "Record Cash or Check Payment" at bounding box center [1142, 629] width 205 height 30
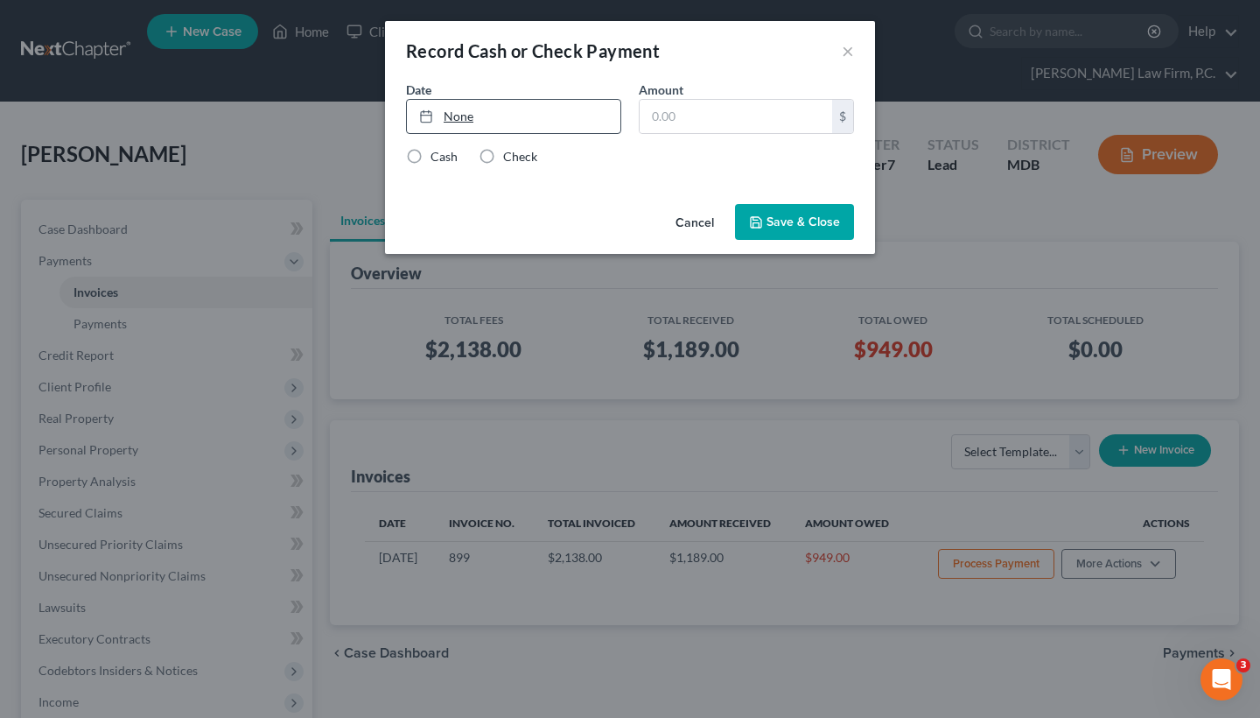
click at [516, 119] on link "None" at bounding box center [514, 116] width 214 height 33
click at [691, 116] on input "text" at bounding box center [736, 116] width 193 height 33
type input "289"
click at [506, 157] on label "Check" at bounding box center [520, 157] width 34 height 18
click at [510, 157] on input "Check" at bounding box center [515, 153] width 11 height 11
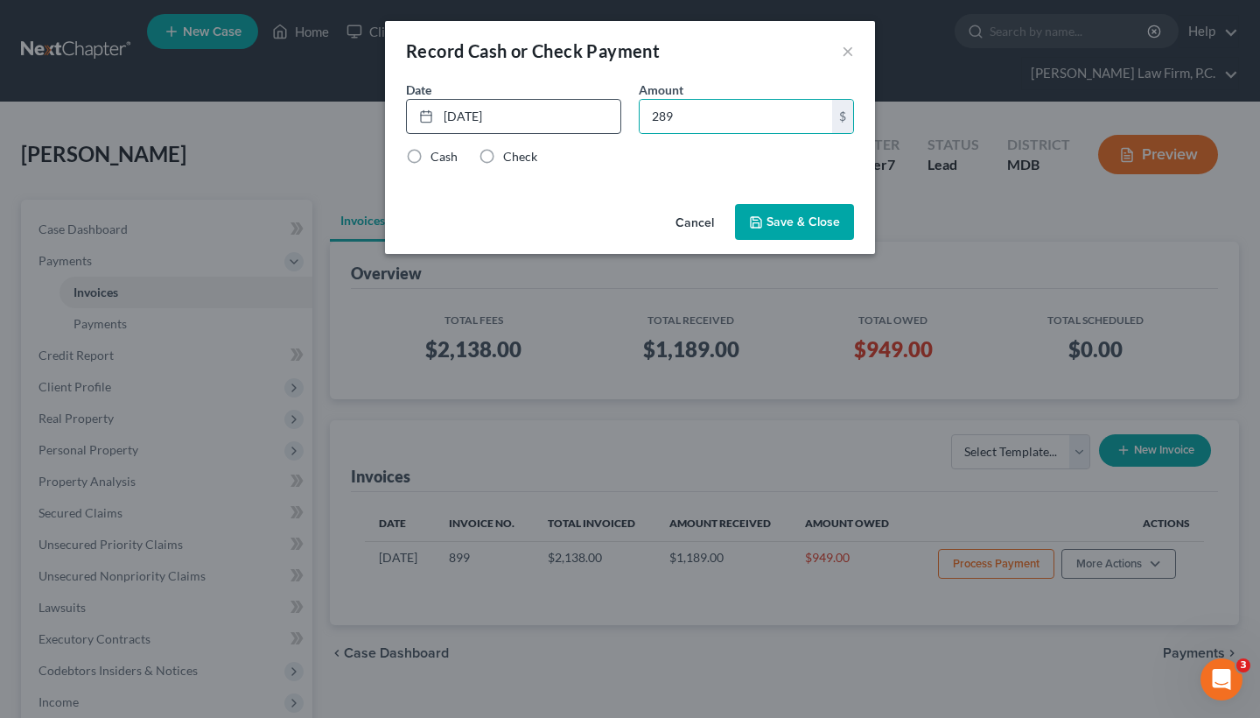
radio input "true"
click at [822, 224] on button "Save & Close" at bounding box center [794, 222] width 119 height 37
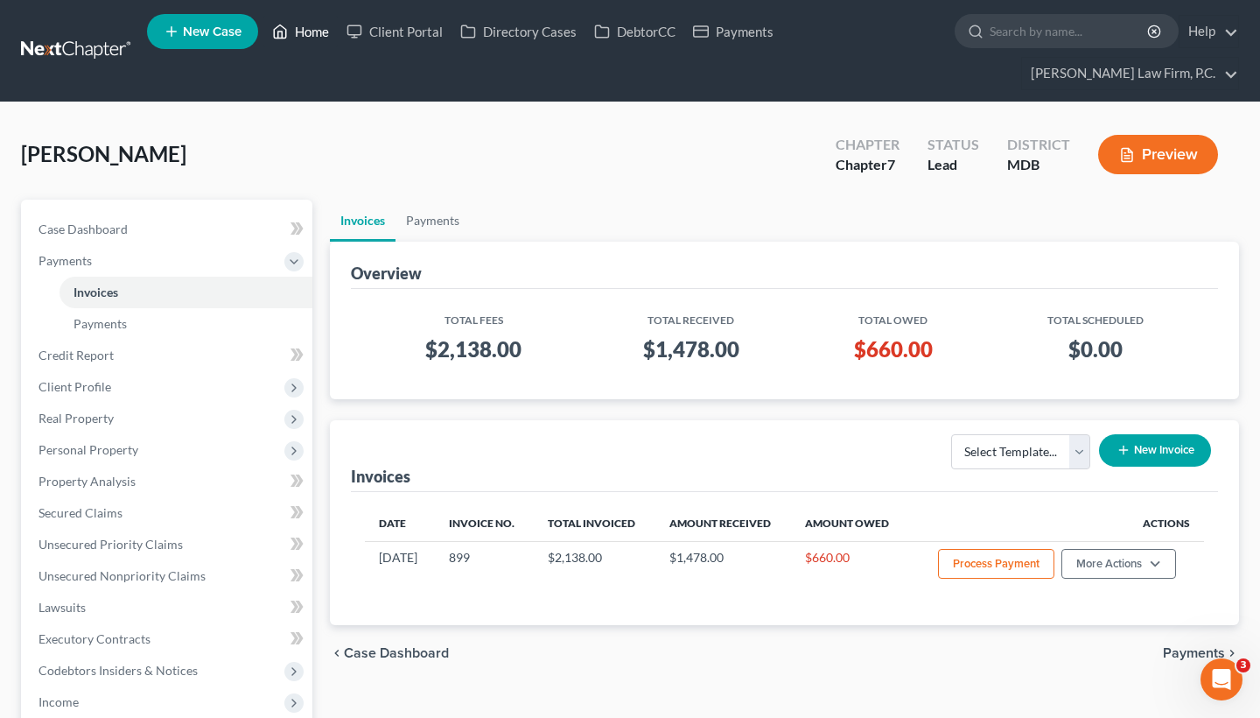
click at [317, 30] on link "Home" at bounding box center [300, 32] width 74 height 32
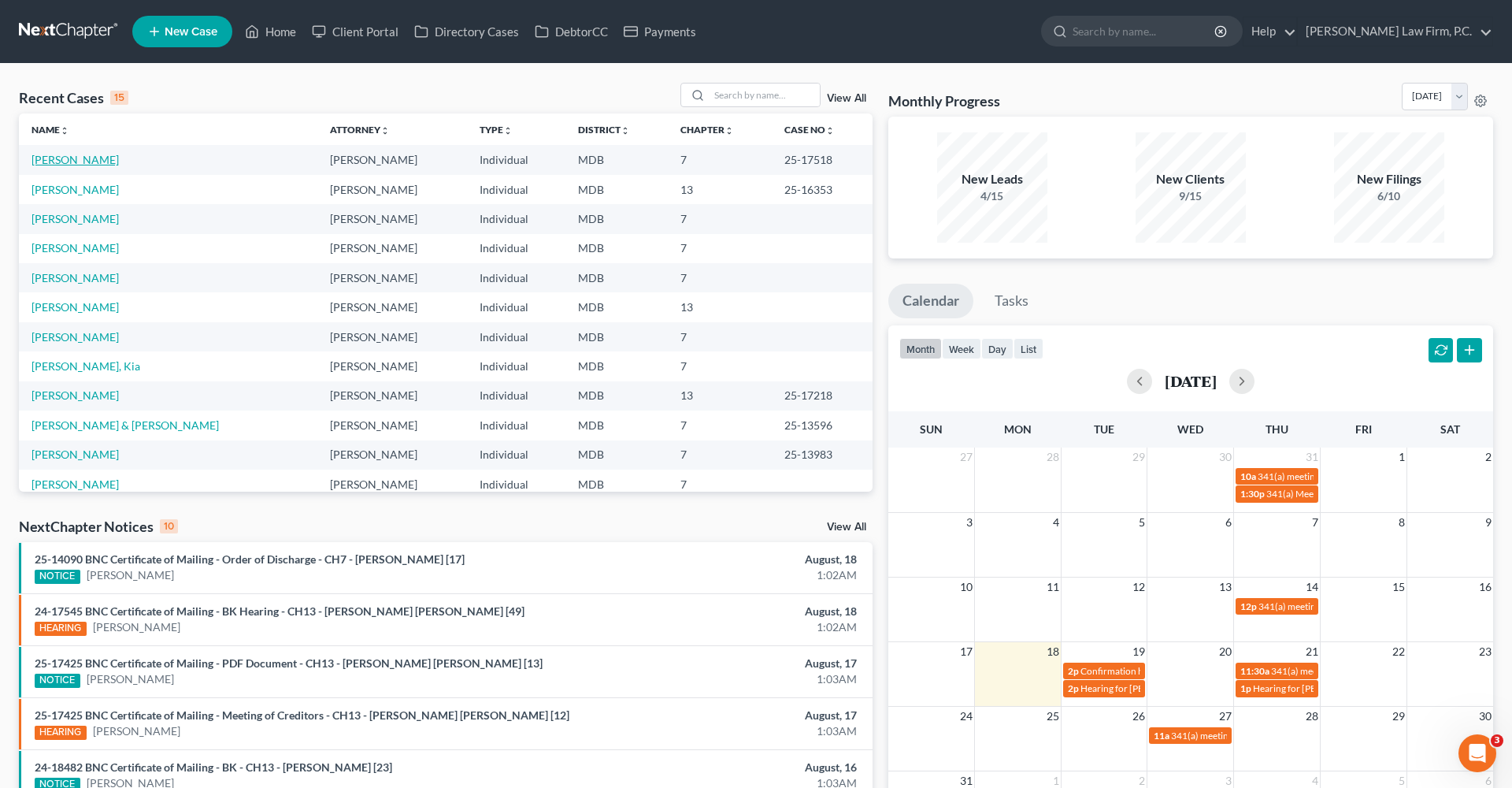
click at [71, 165] on link "Wick, Katelyn" at bounding box center [75, 159] width 87 height 14
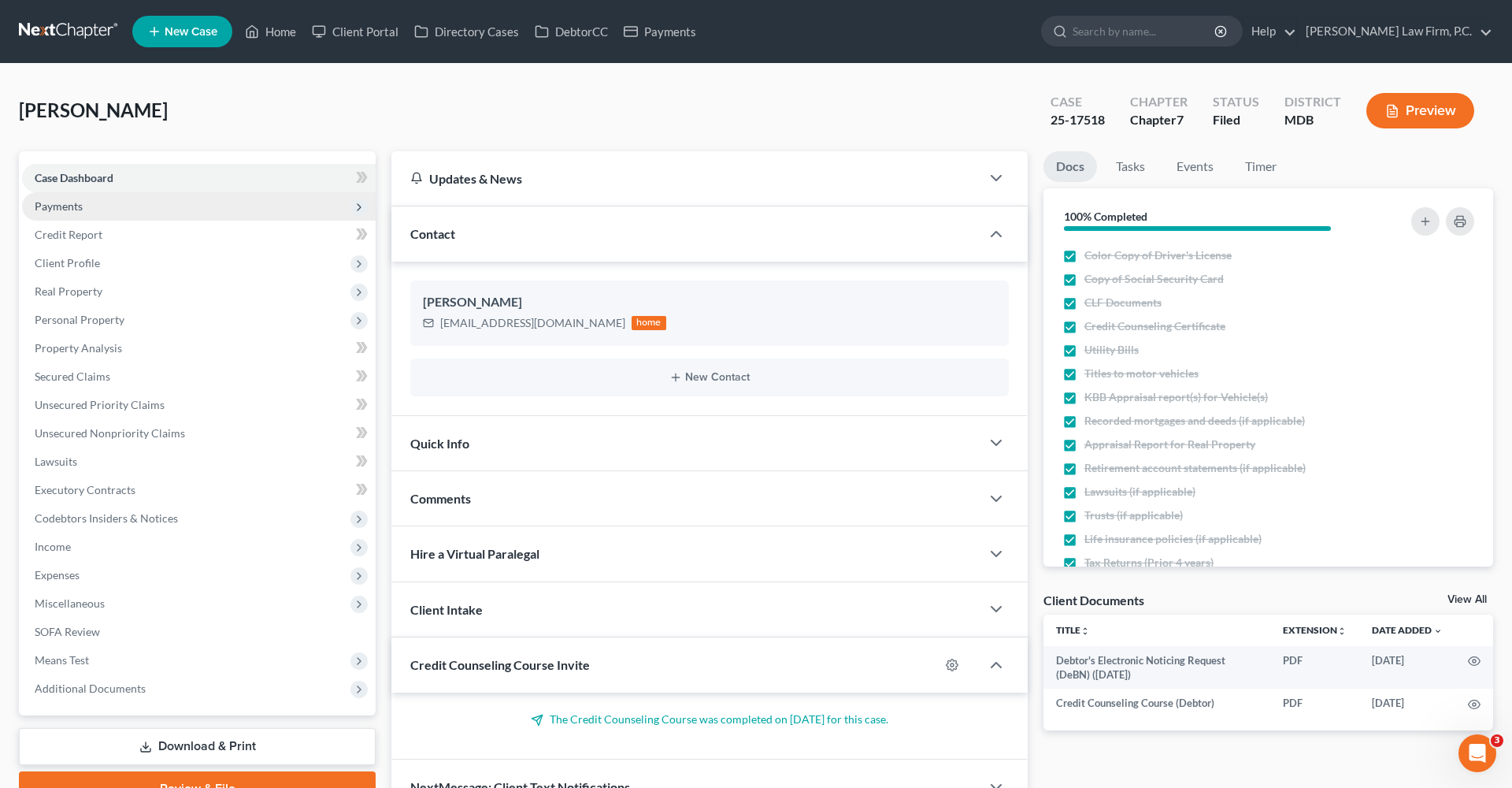
click at [136, 200] on span "Payments" at bounding box center [199, 207] width 354 height 29
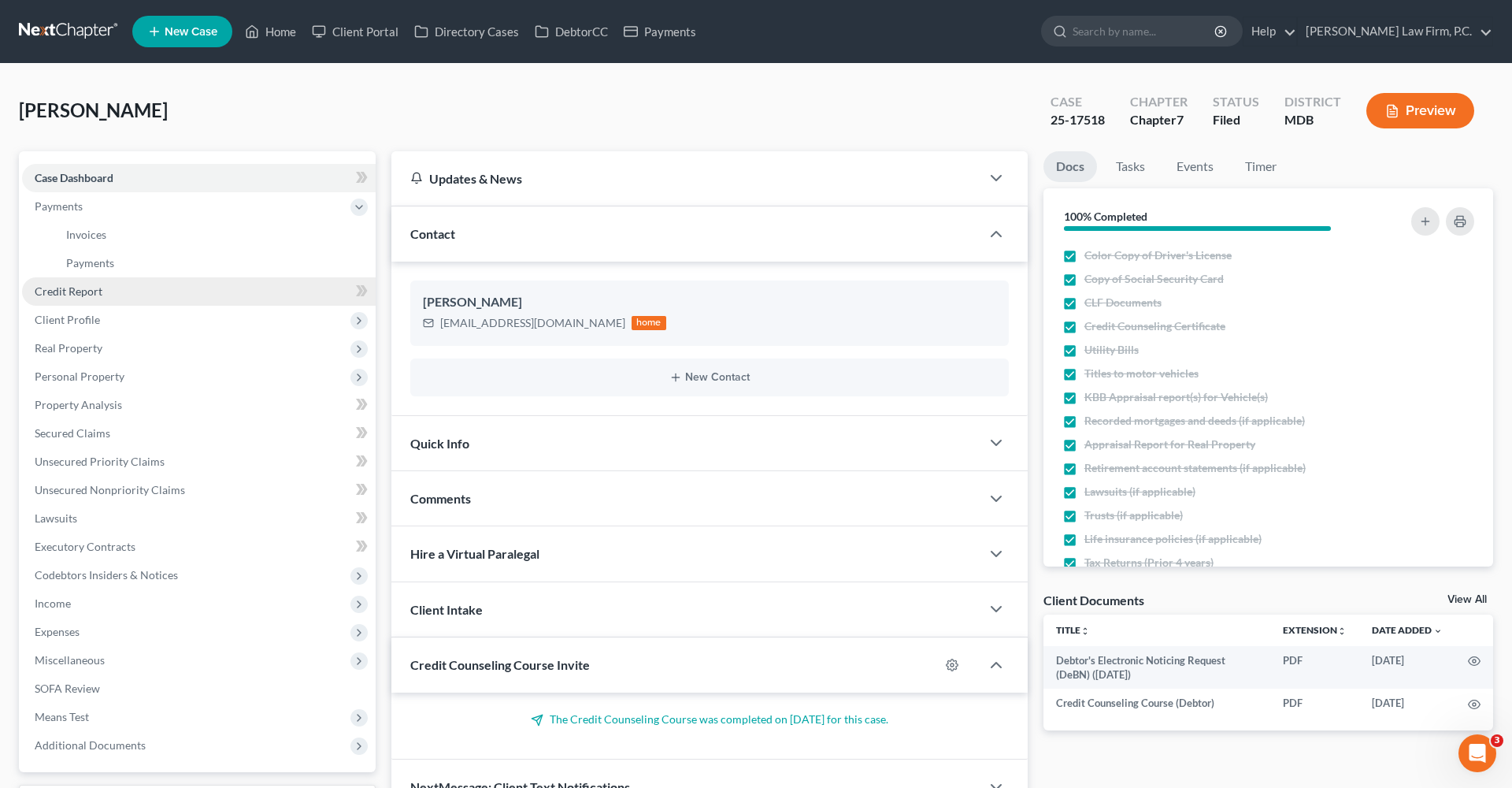
click at [113, 295] on link "Credit Report" at bounding box center [199, 292] width 354 height 29
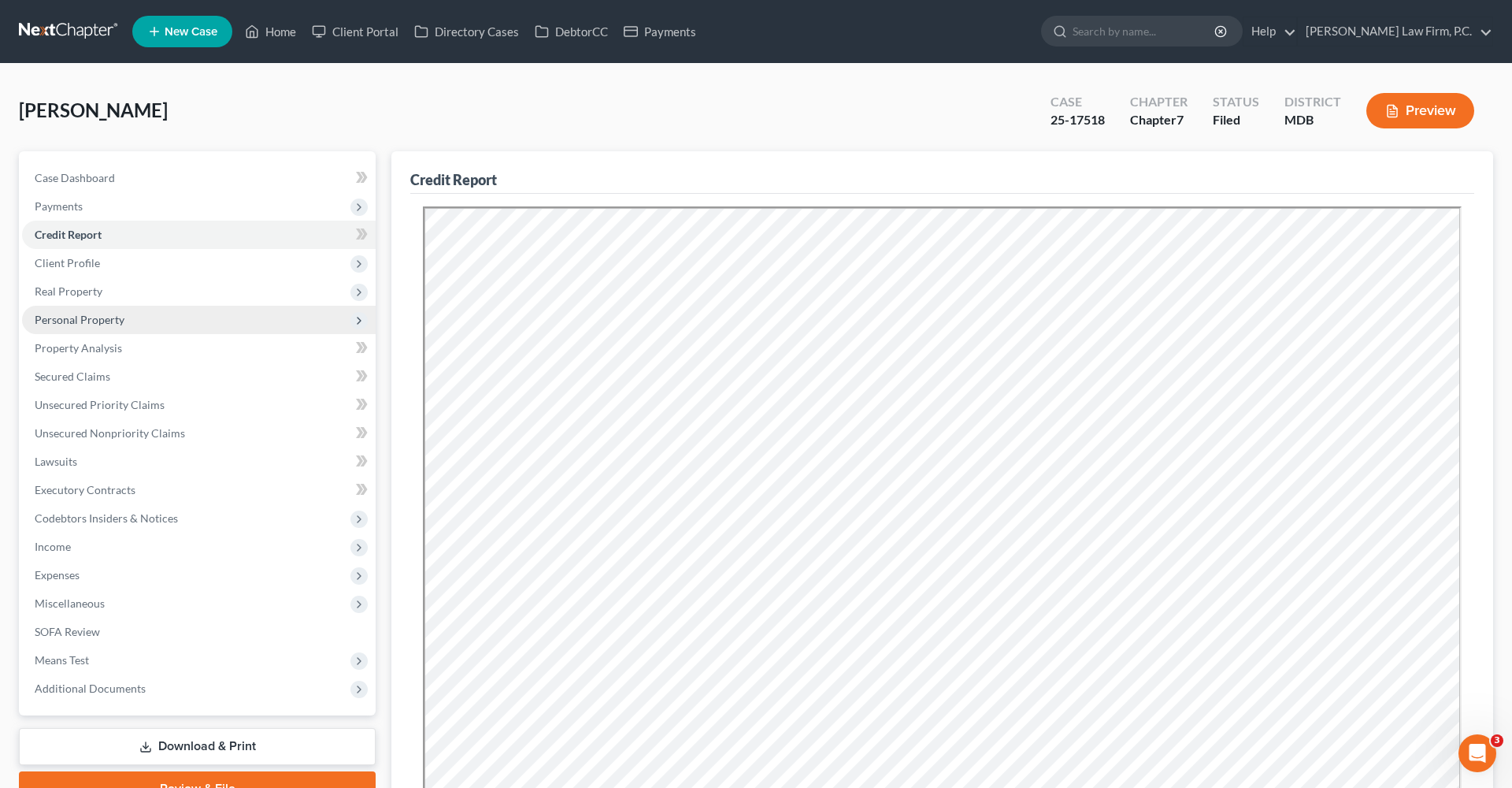
click at [112, 324] on span "Personal Property" at bounding box center [80, 319] width 90 height 14
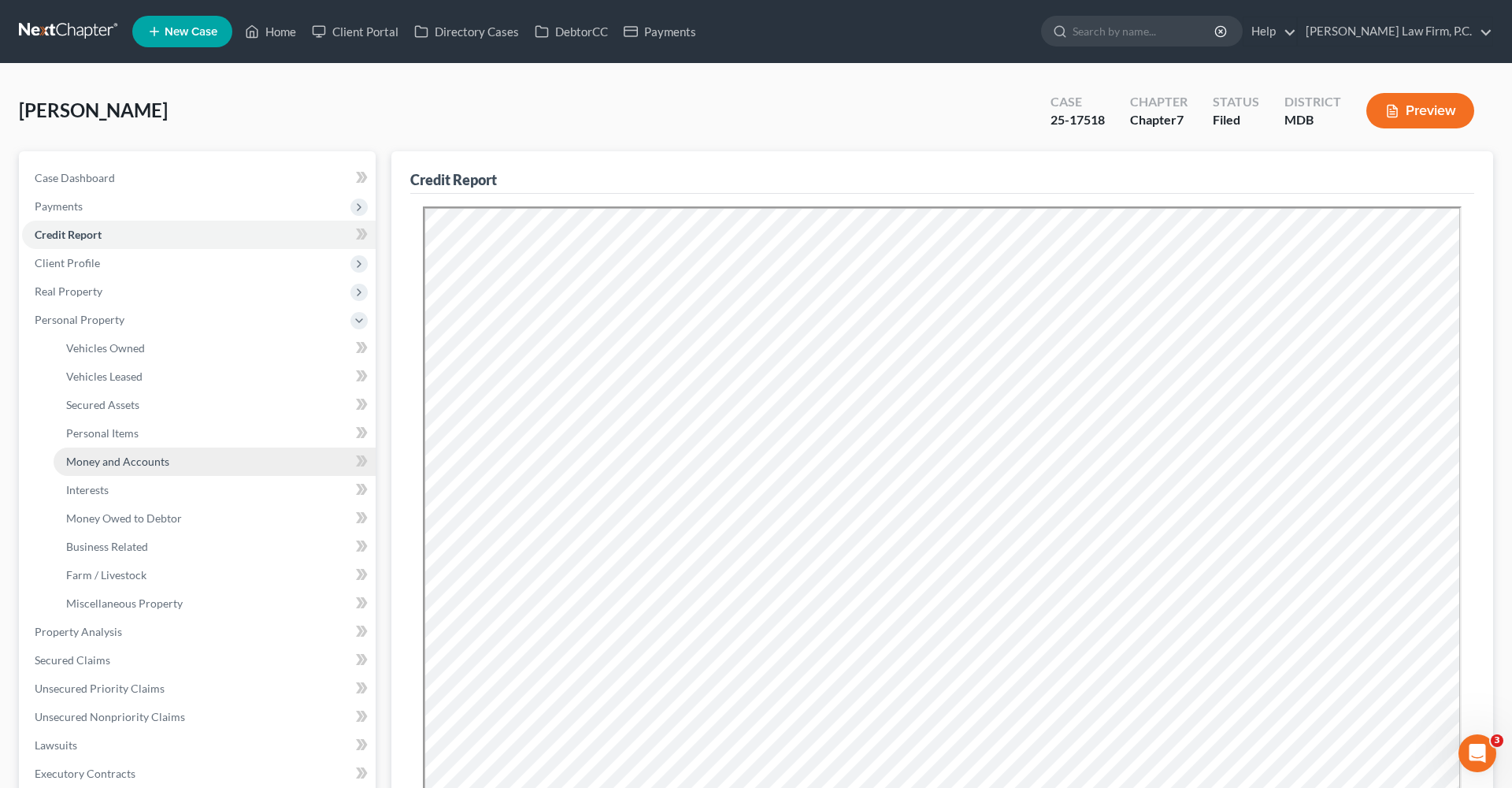
click at [111, 464] on span "Money and Accounts" at bounding box center [118, 461] width 104 height 14
